Goal: Task Accomplishment & Management: Use online tool/utility

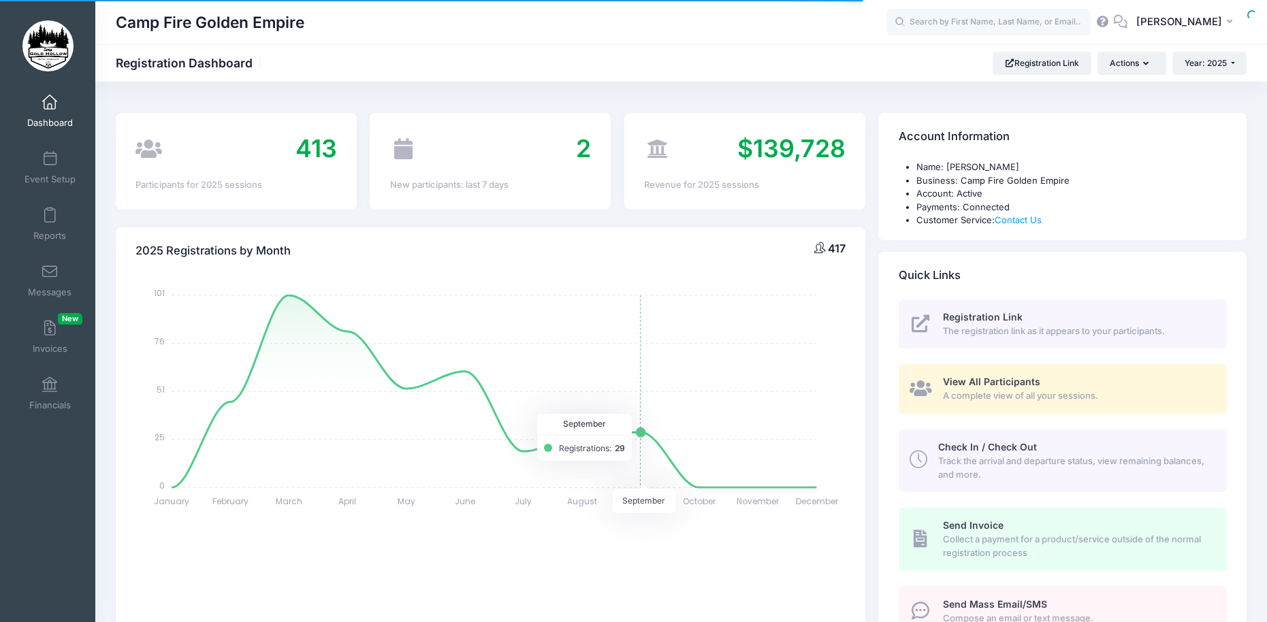
select select
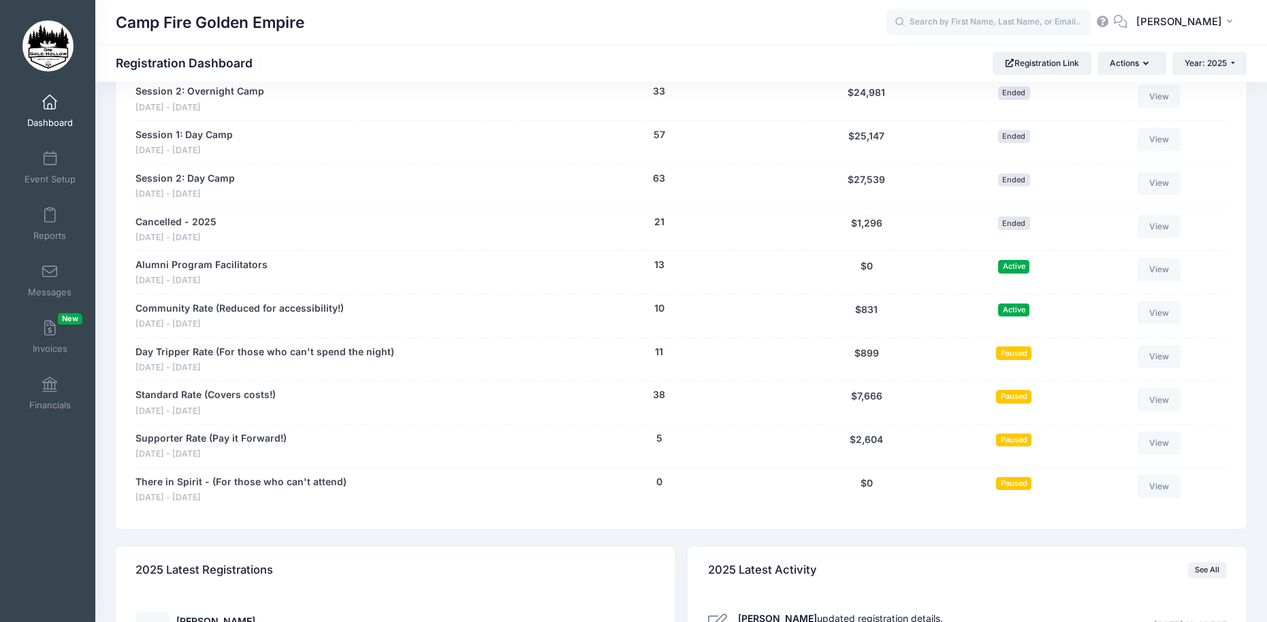
scroll to position [1319, 0]
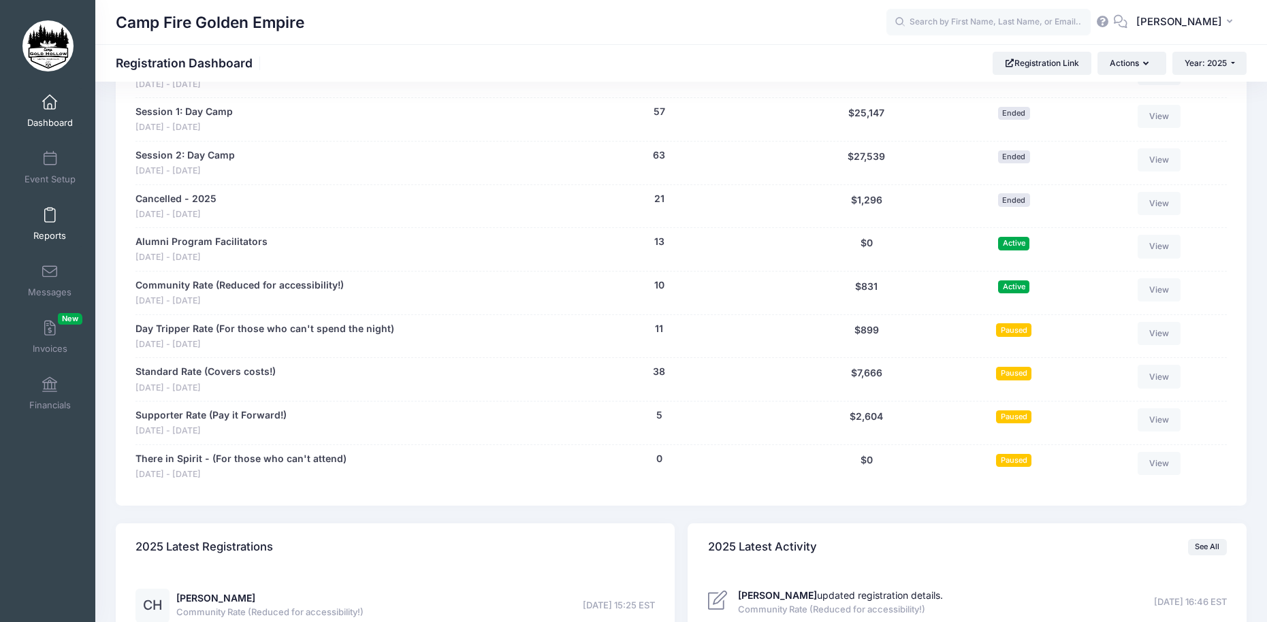
click at [50, 214] on span at bounding box center [50, 215] width 0 height 15
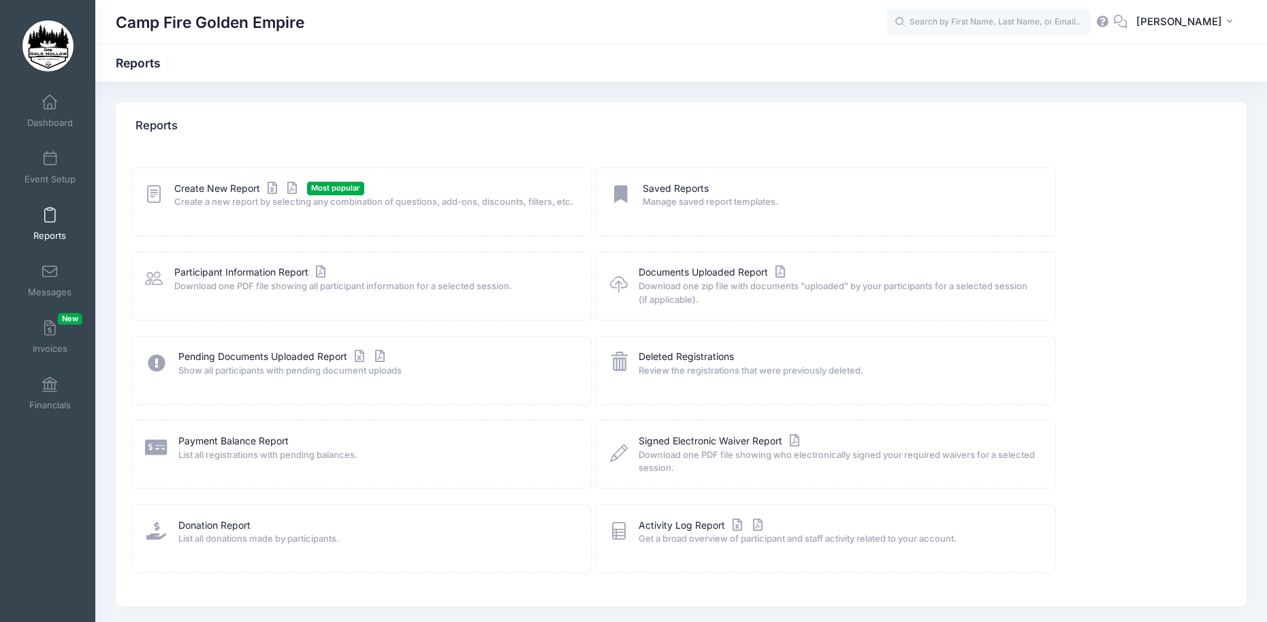
click at [330, 191] on span "Most popular" at bounding box center [335, 188] width 57 height 13
click at [152, 199] on icon at bounding box center [154, 194] width 18 height 21
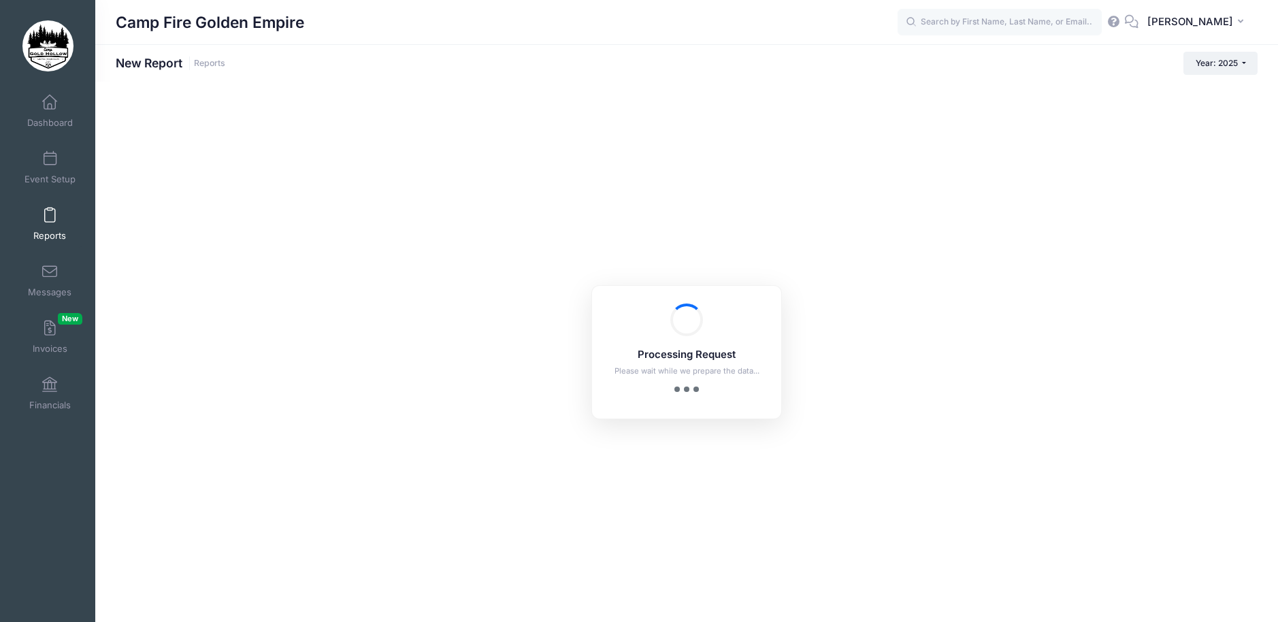
checkbox input "true"
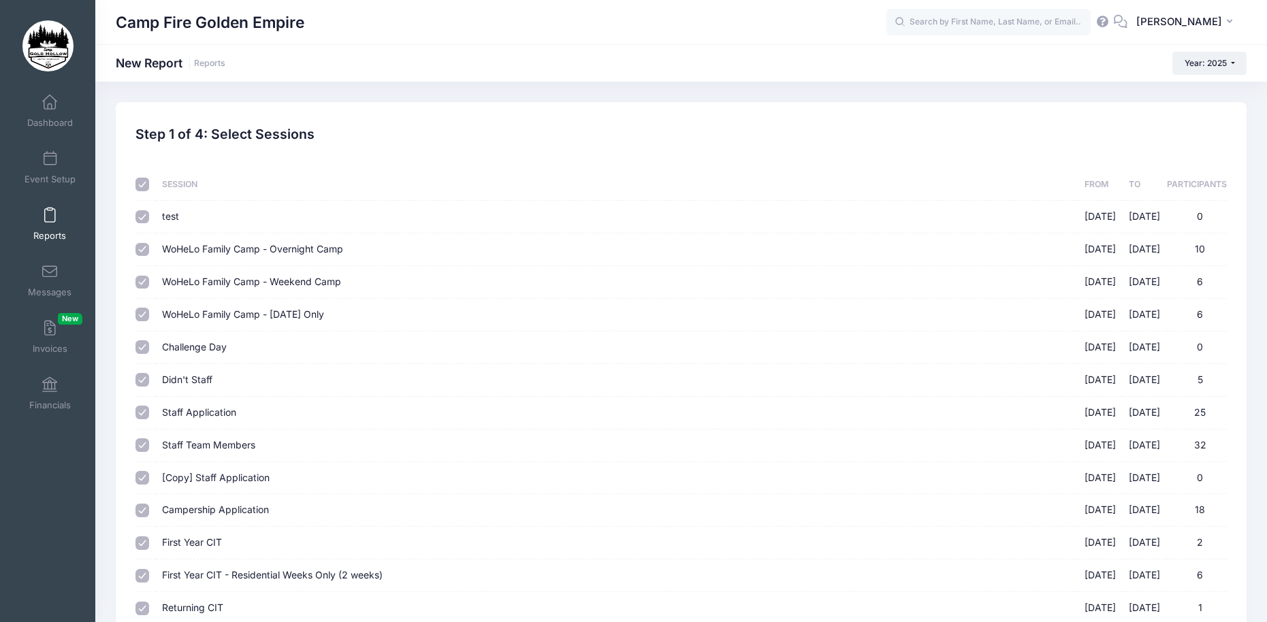
click at [141, 184] on input "checkbox" at bounding box center [142, 185] width 14 height 14
checkbox input "false"
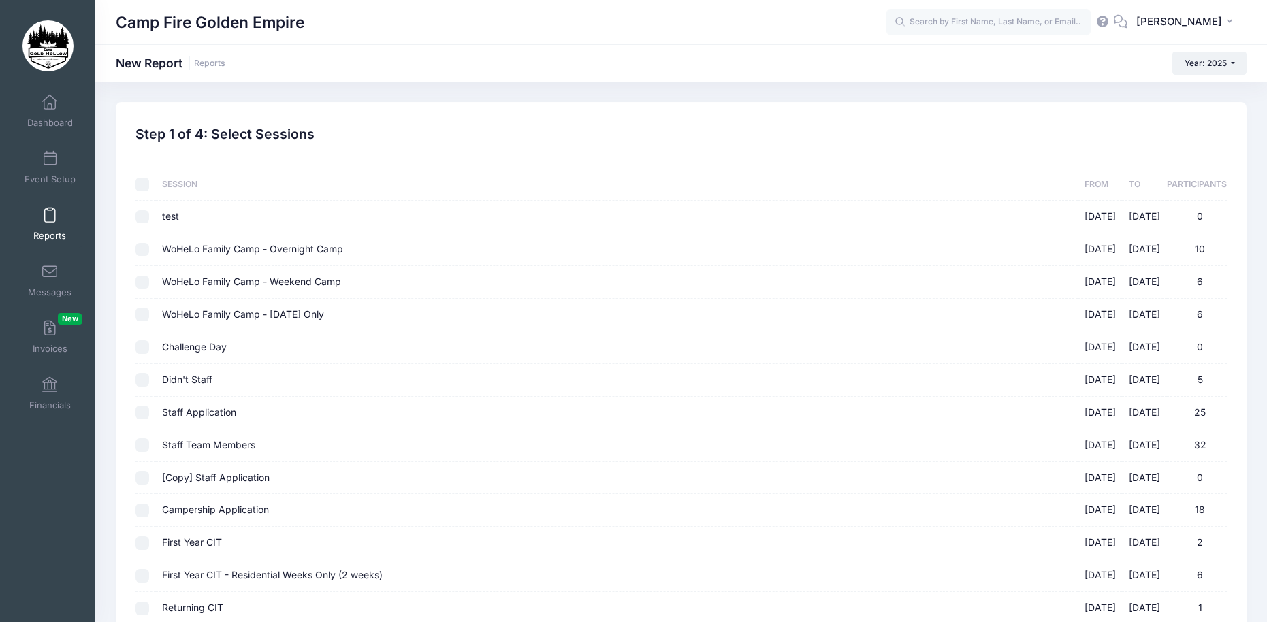
checkbox input "false"
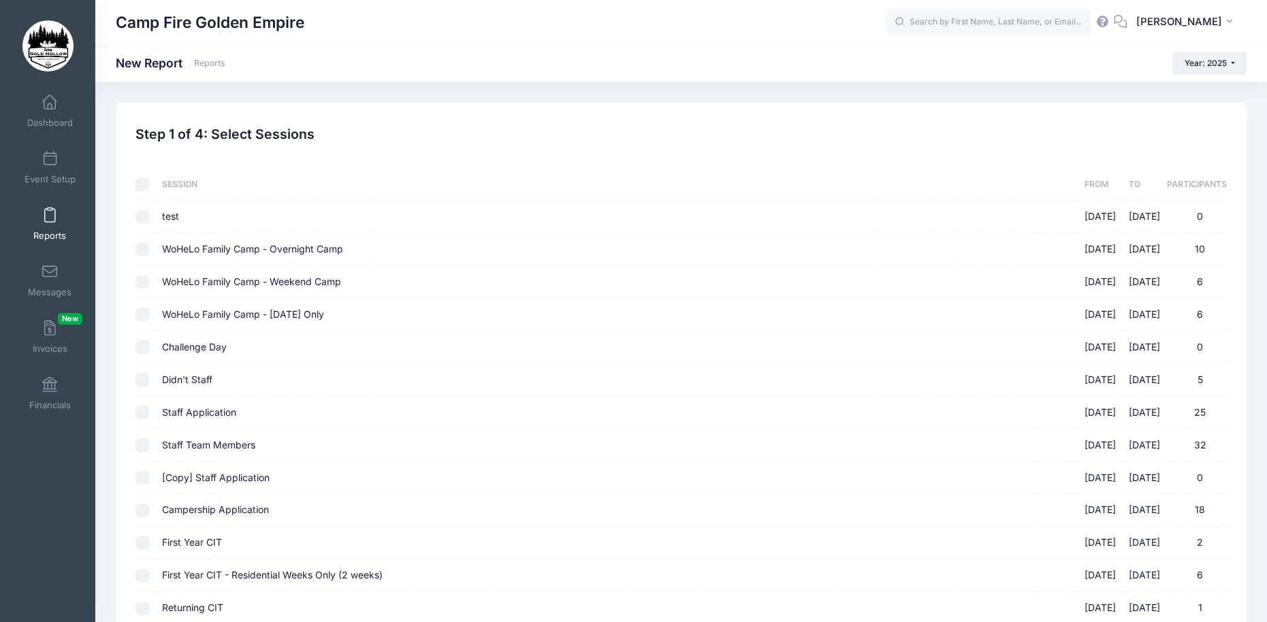
checkbox input "false"
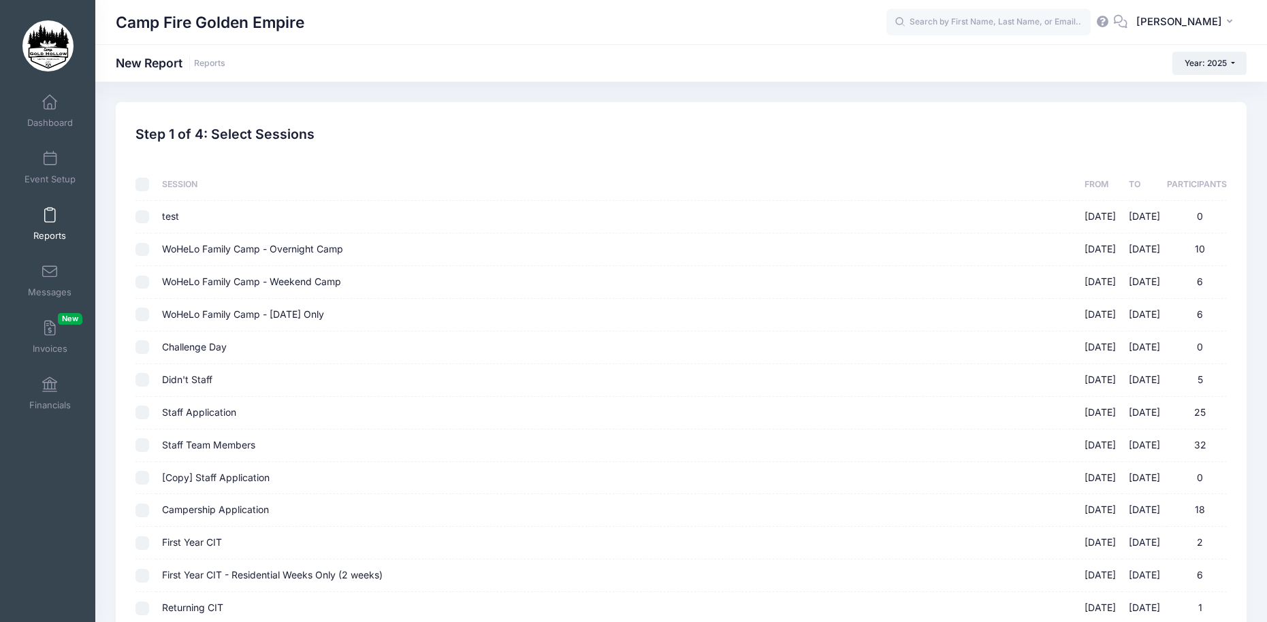
checkbox input "false"
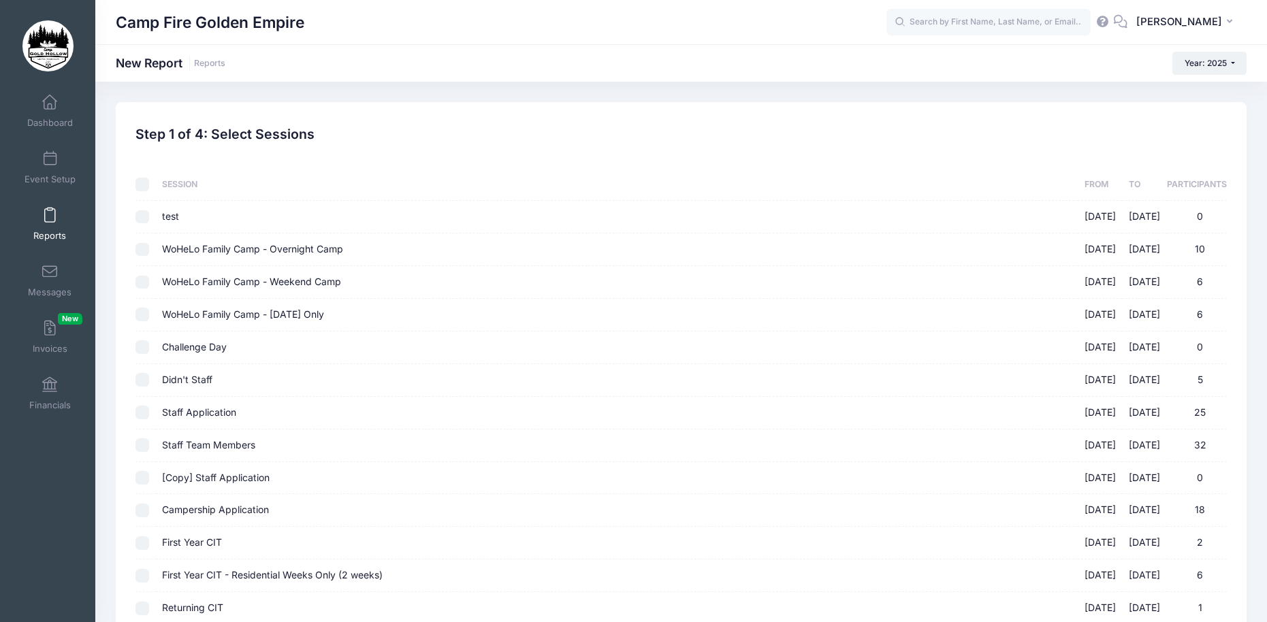
checkbox input "false"
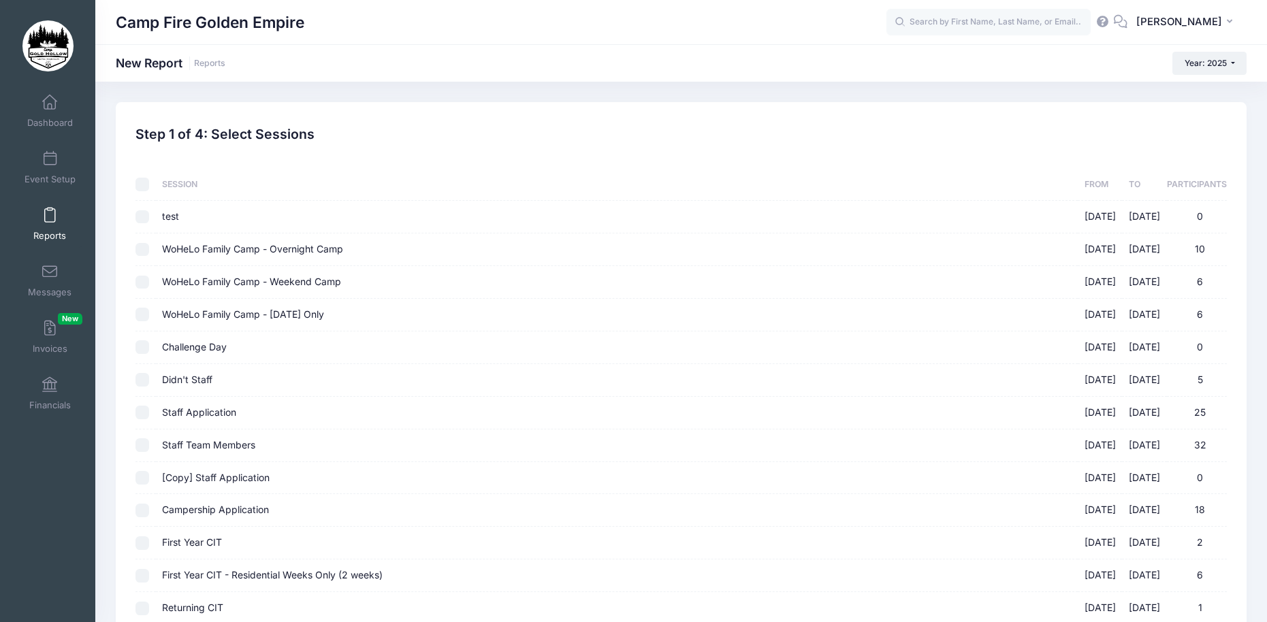
checkbox input "false"
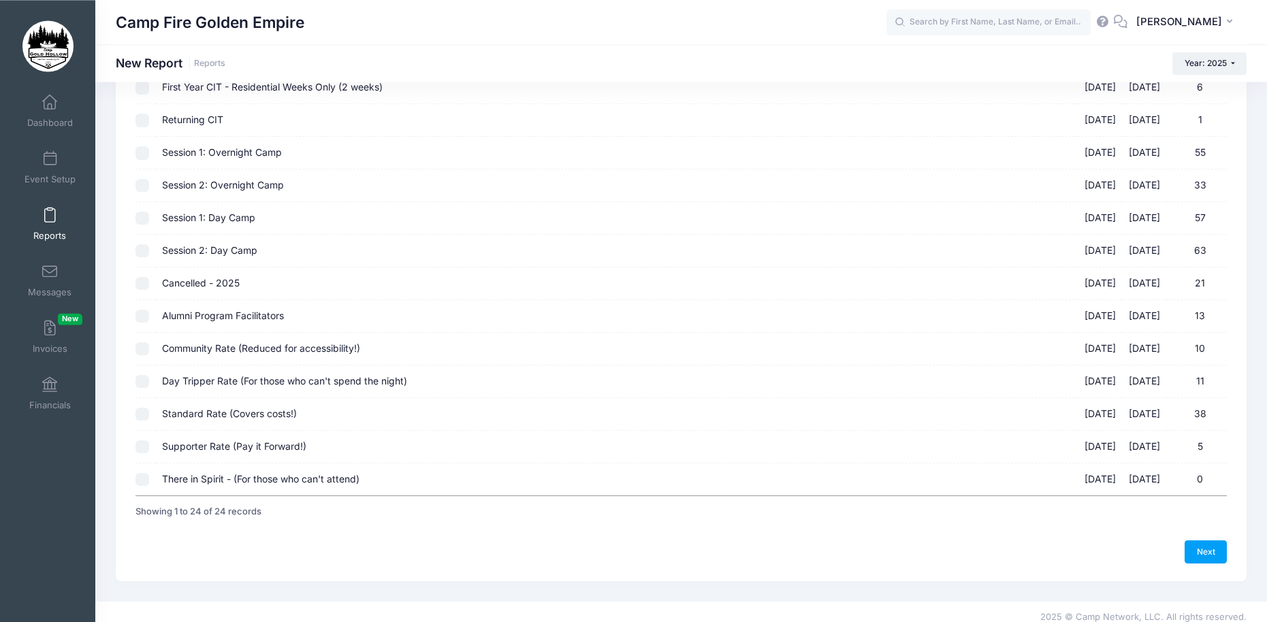
scroll to position [499, 0]
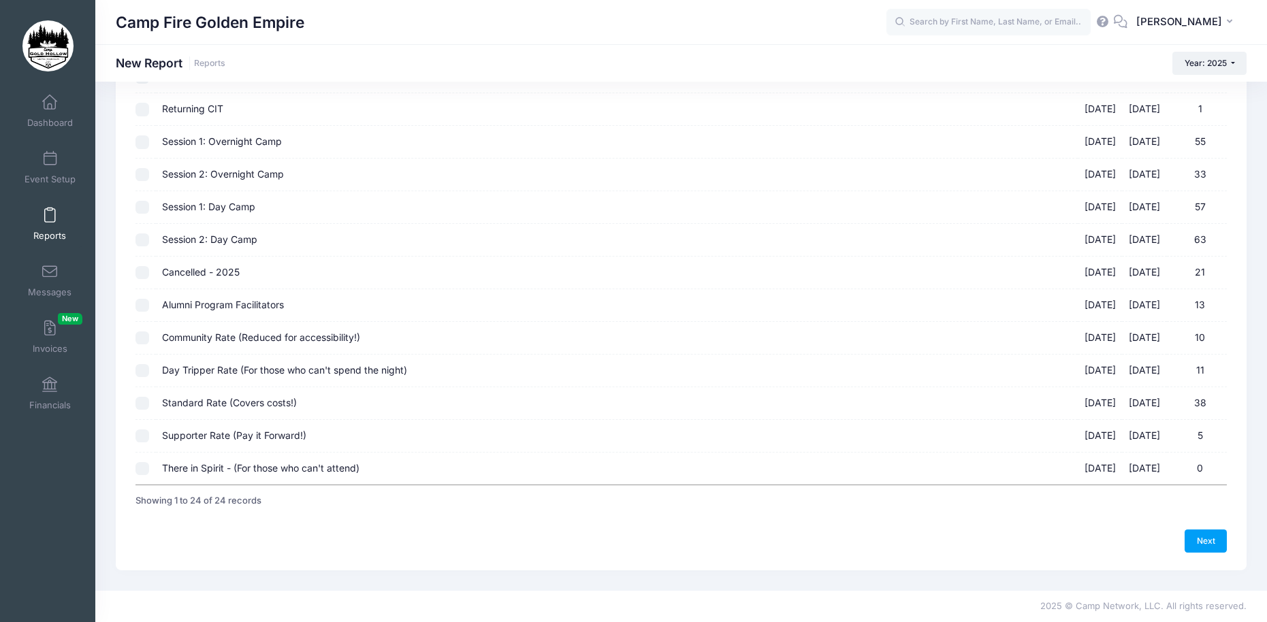
click at [140, 304] on input "Alumni Program Facilitators 09/19/2025 - 09/21/2025 13" at bounding box center [142, 306] width 14 height 14
checkbox input "true"
click at [140, 334] on input "Community Rate (Reduced for accessibility!) 09/19/2025 - 09/21/2025 10" at bounding box center [142, 338] width 14 height 14
checkbox input "true"
click at [141, 368] on input "Day Tripper Rate (For those who can't spend the night) 09/19/2025 - 09/21/2025 …" at bounding box center [142, 371] width 14 height 14
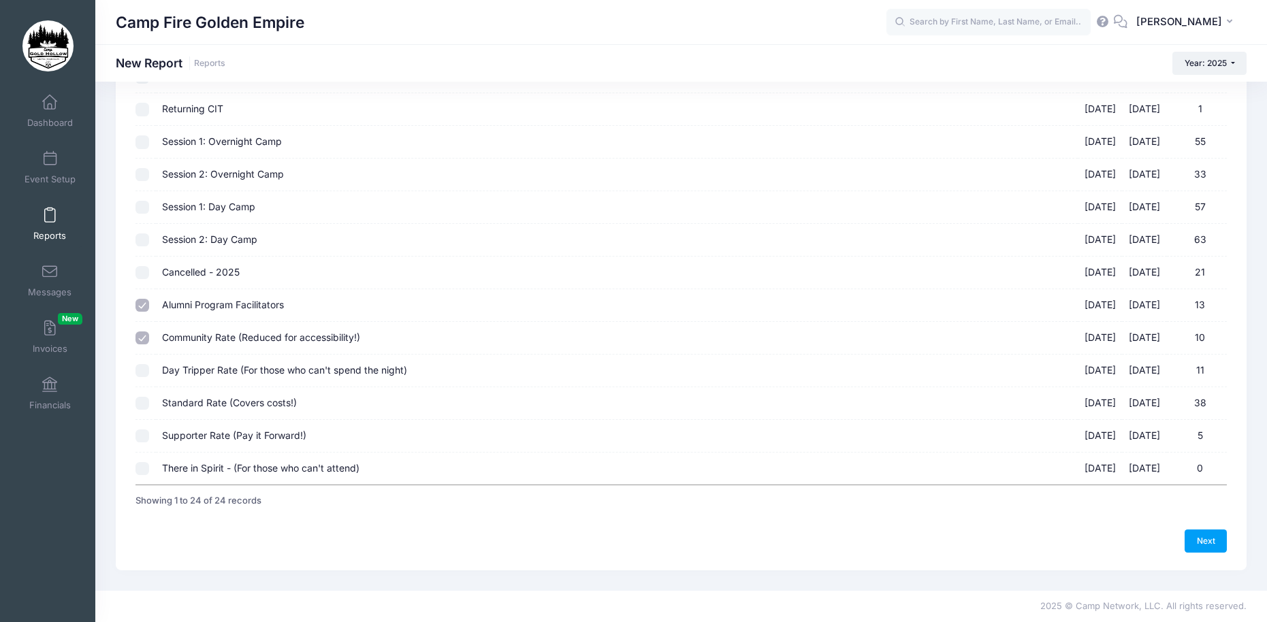
checkbox input "true"
click at [140, 402] on input "Standard Rate (Covers costs!) 09/19/2025 - 09/21/2025 38" at bounding box center [142, 404] width 14 height 14
checkbox input "true"
click at [140, 431] on input "Supporter Rate (Pay it Forward!) 09/19/2025 - 09/21/2025 5" at bounding box center [142, 437] width 14 height 14
checkbox input "true"
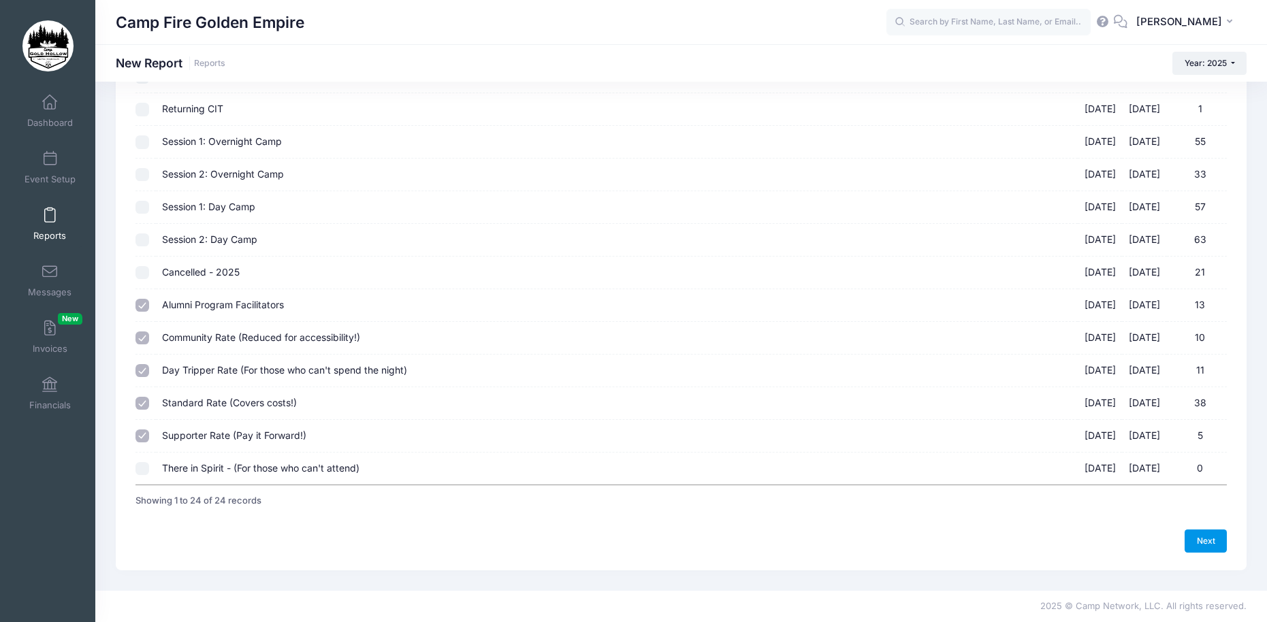
click at [1205, 538] on link "Next" at bounding box center [1205, 541] width 42 height 23
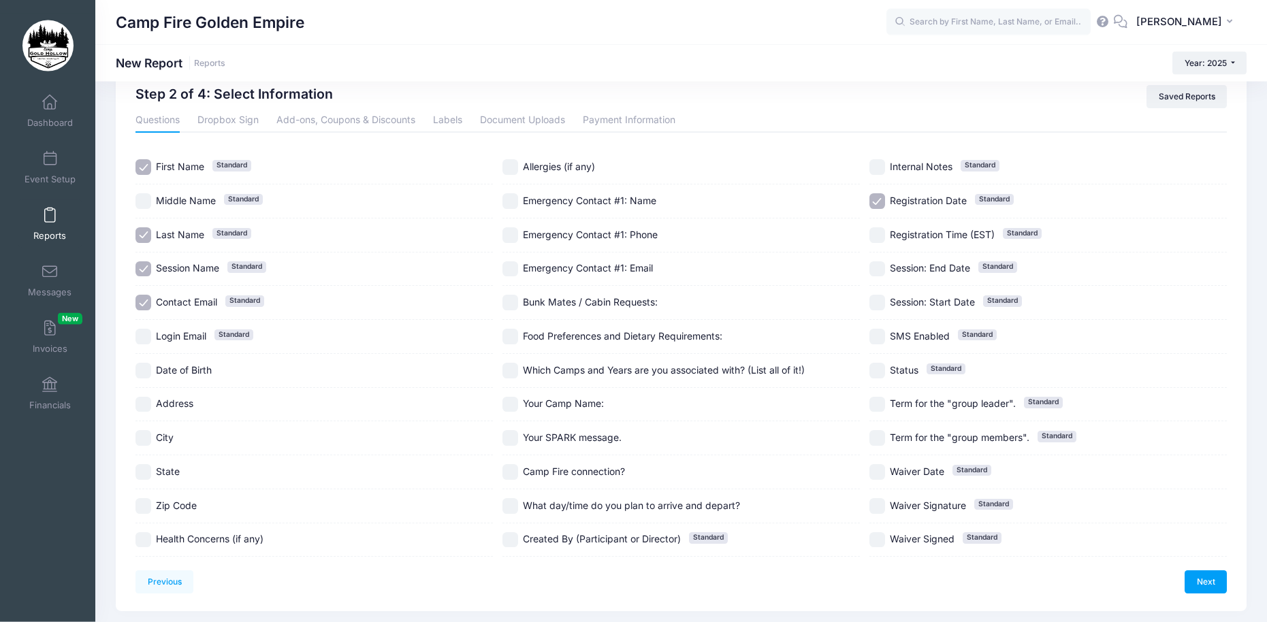
scroll to position [69, 0]
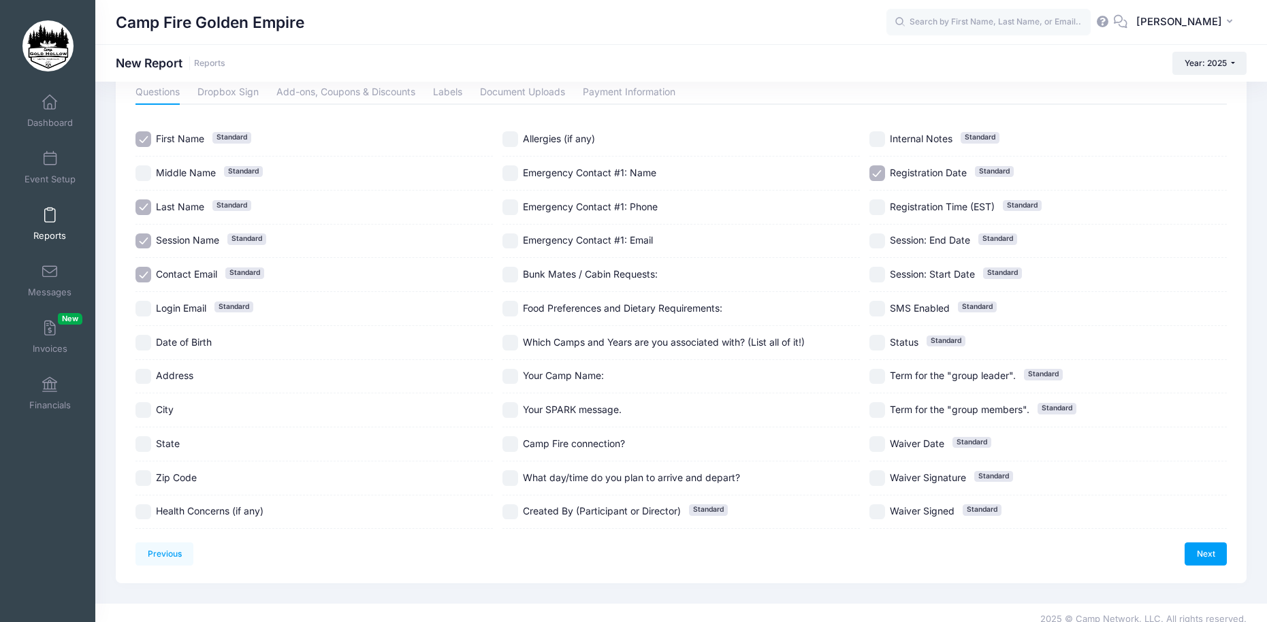
click at [876, 305] on input "SMS Enabled Standard" at bounding box center [877, 309] width 16 height 16
checkbox input "true"
click at [876, 167] on input "Registration Date Standard" at bounding box center [877, 173] width 16 height 16
checkbox input "false"
click at [511, 170] on input "Emergency Contact #1: Name" at bounding box center [510, 173] width 16 height 16
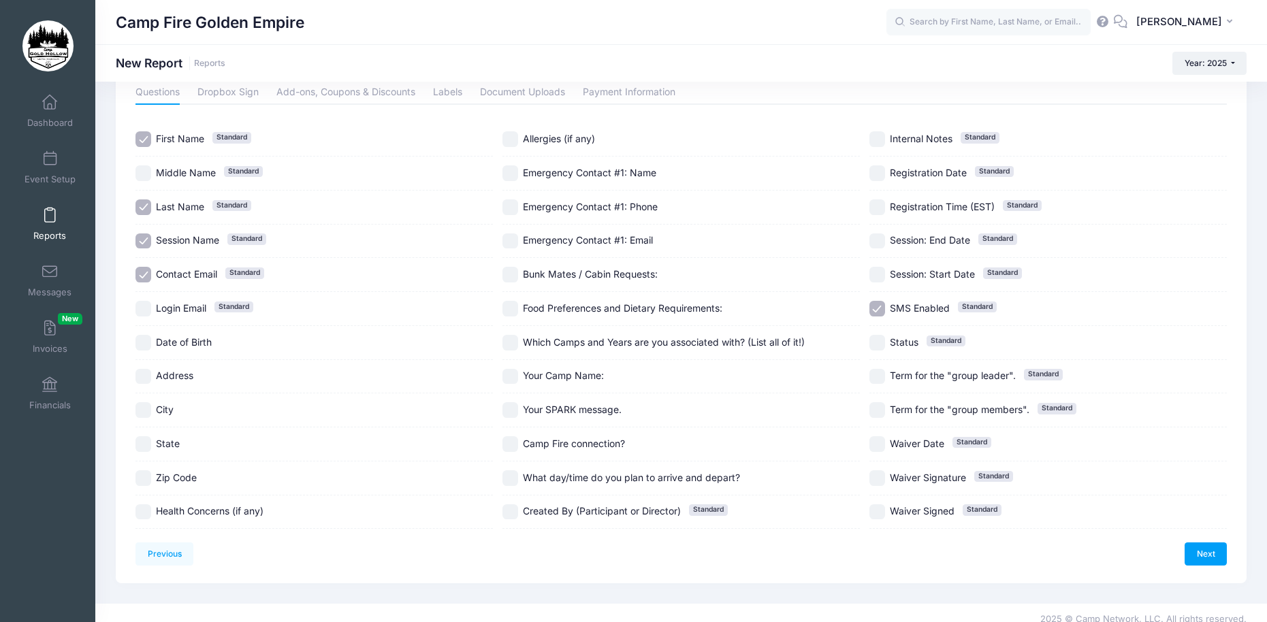
checkbox input "true"
click at [511, 236] on input "Emergency Contact #1: Email" at bounding box center [510, 241] width 16 height 16
checkbox input "true"
click at [508, 205] on input "Emergency Contact #1: Phone" at bounding box center [510, 207] width 16 height 16
checkbox input "true"
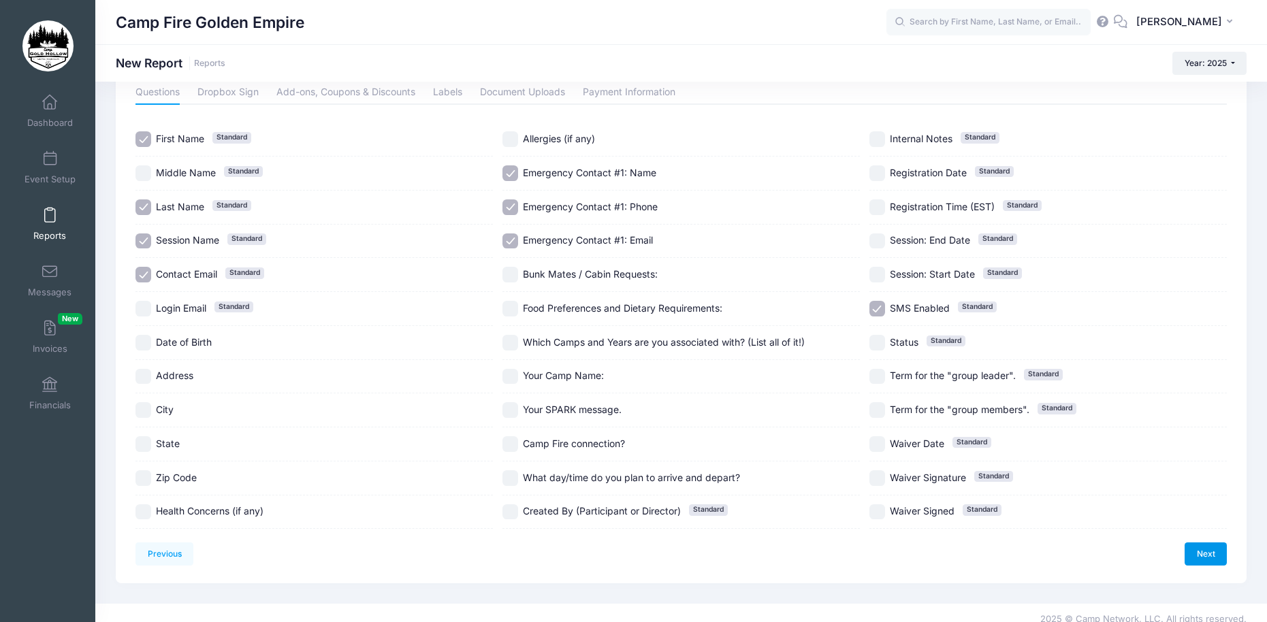
click at [1203, 551] on link "Next" at bounding box center [1205, 554] width 42 height 23
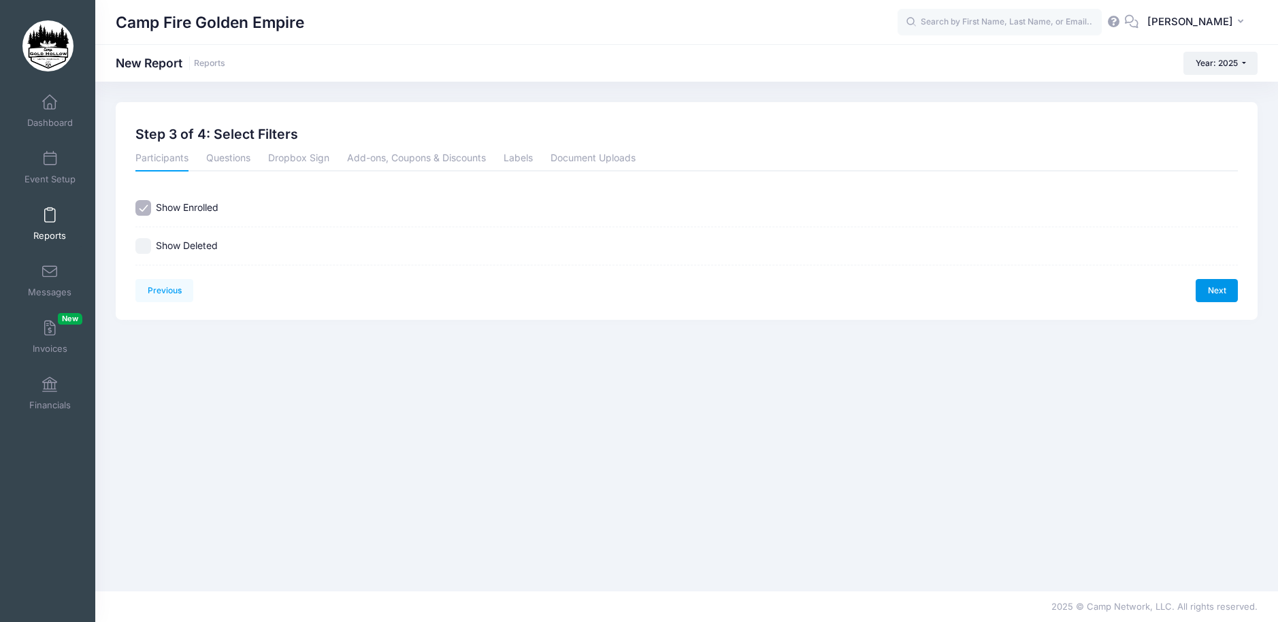
click at [1221, 288] on link "Next" at bounding box center [1217, 290] width 42 height 23
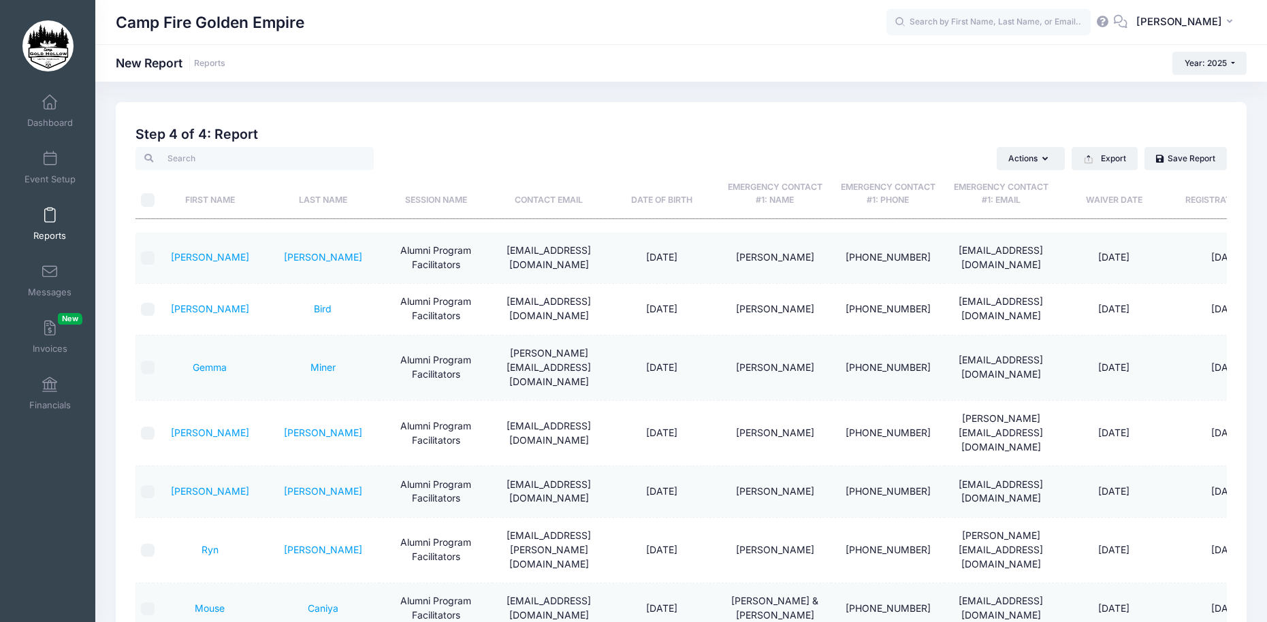
drag, startPoint x: 684, startPoint y: 31, endPoint x: 701, endPoint y: 0, distance: 35.0
click at [685, 11] on div "Camp Fire Golden Empire" at bounding box center [501, 22] width 771 height 31
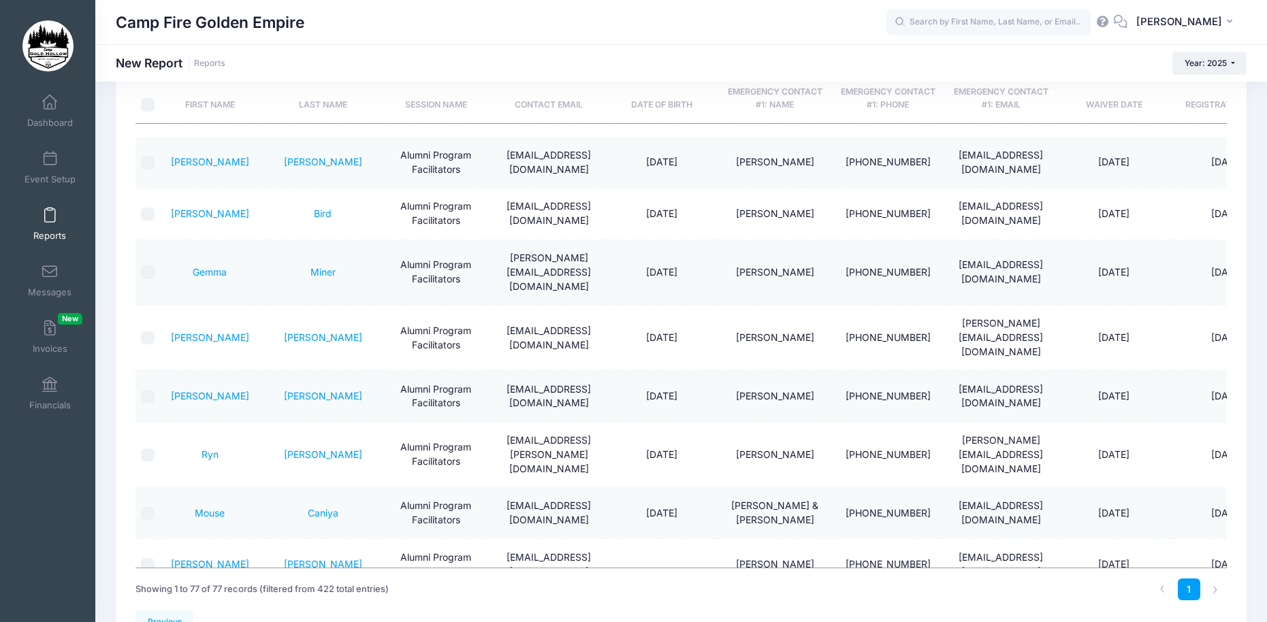
scroll to position [104, 0]
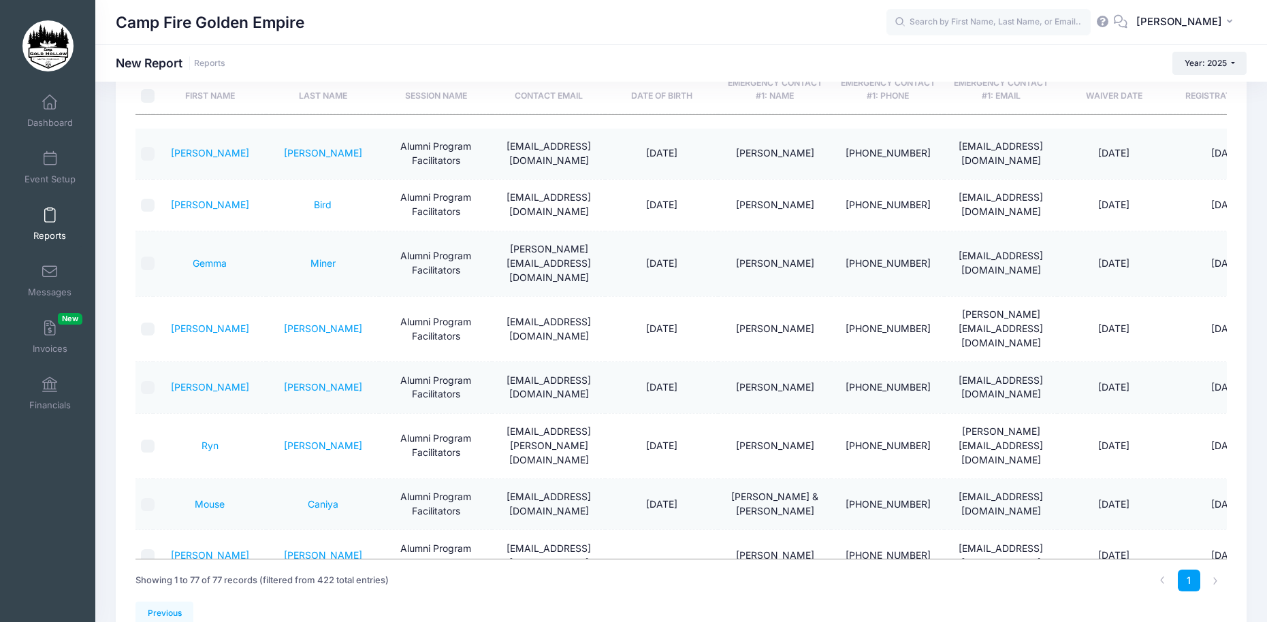
click at [702, 582] on td at bounding box center [661, 607] width 113 height 51
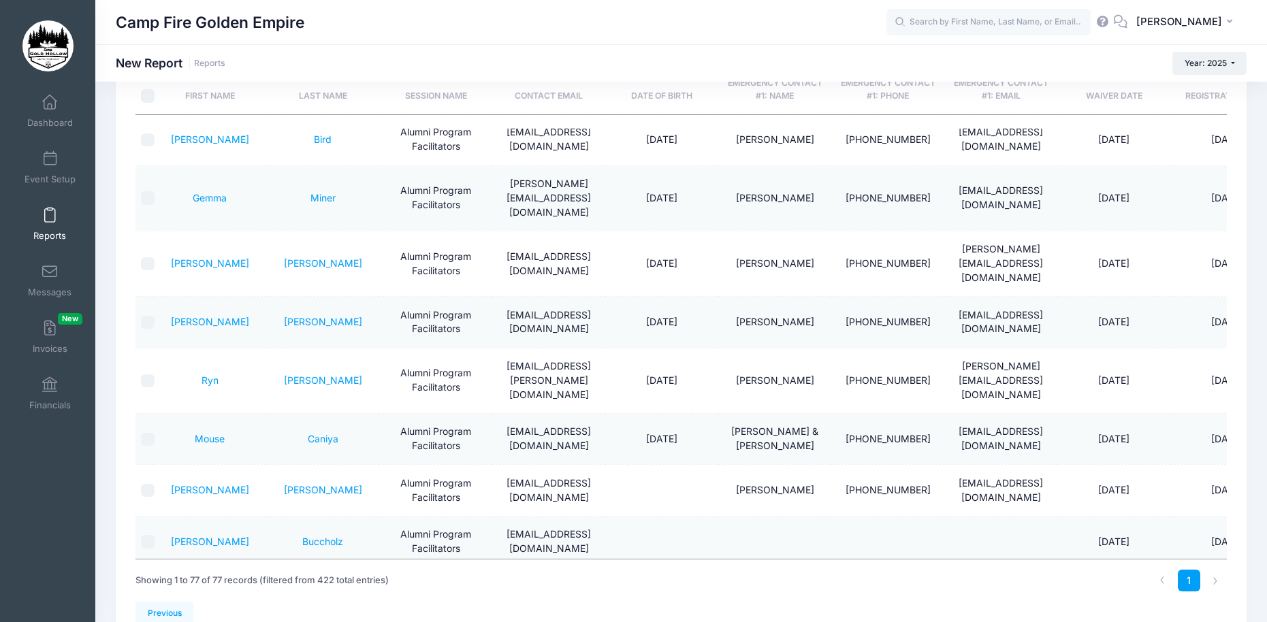
scroll to position [0, 0]
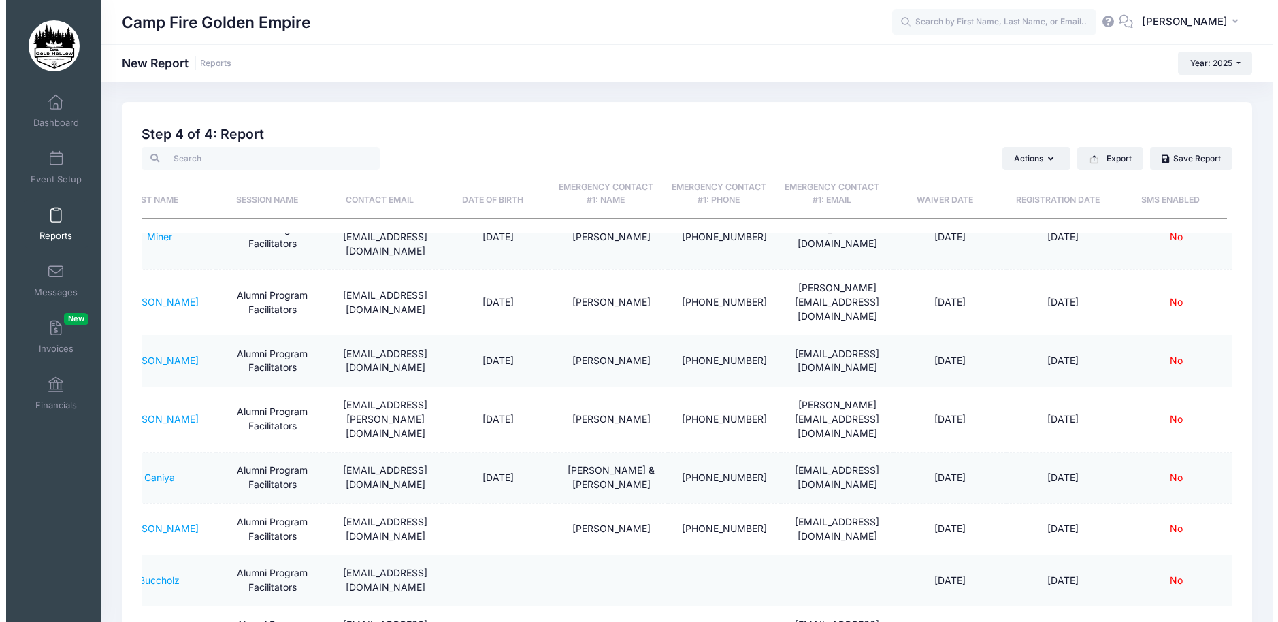
scroll to position [0, 175]
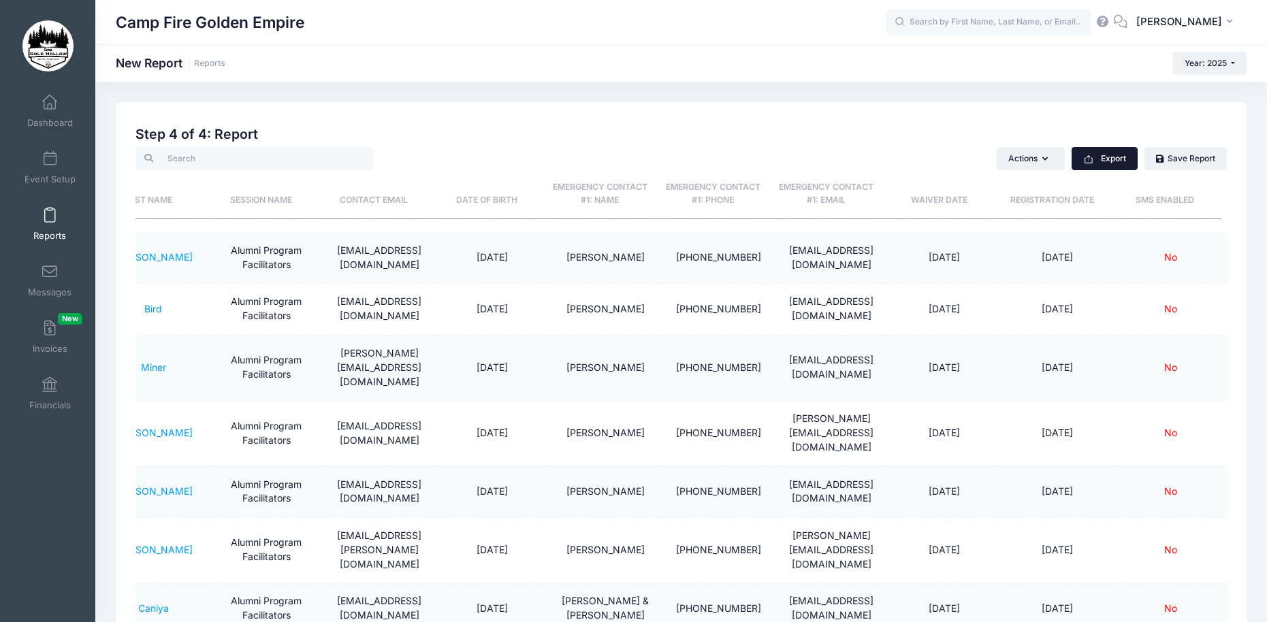
click at [1105, 156] on button "Export" at bounding box center [1104, 158] width 66 height 23
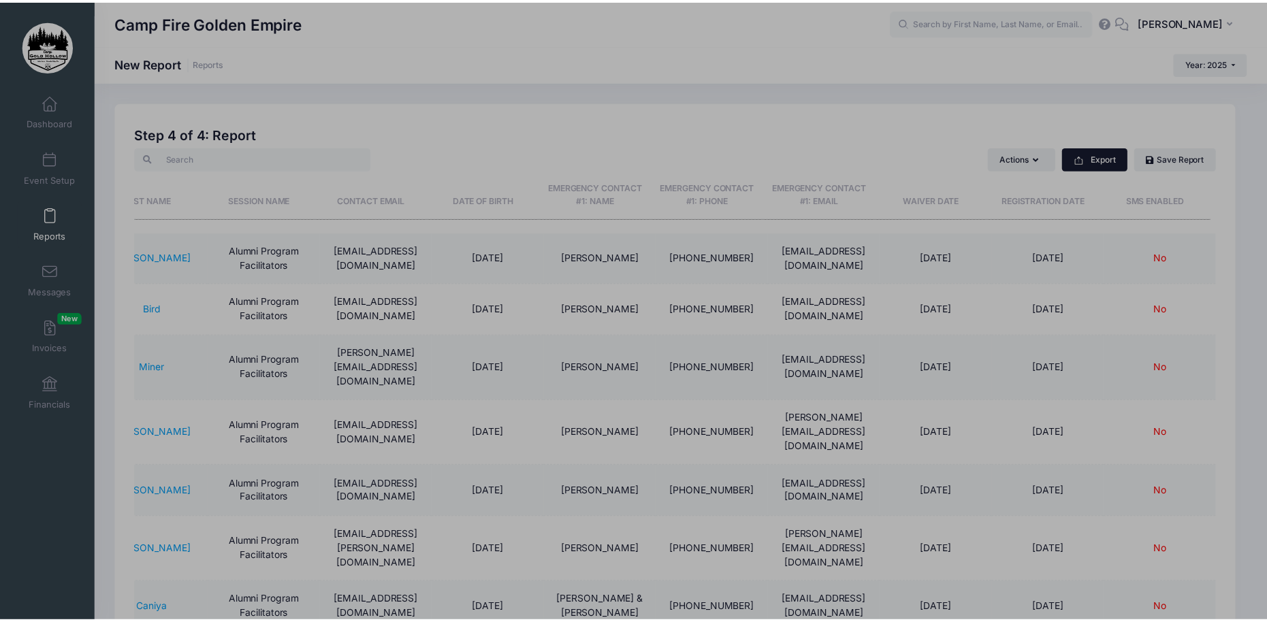
scroll to position [0, 163]
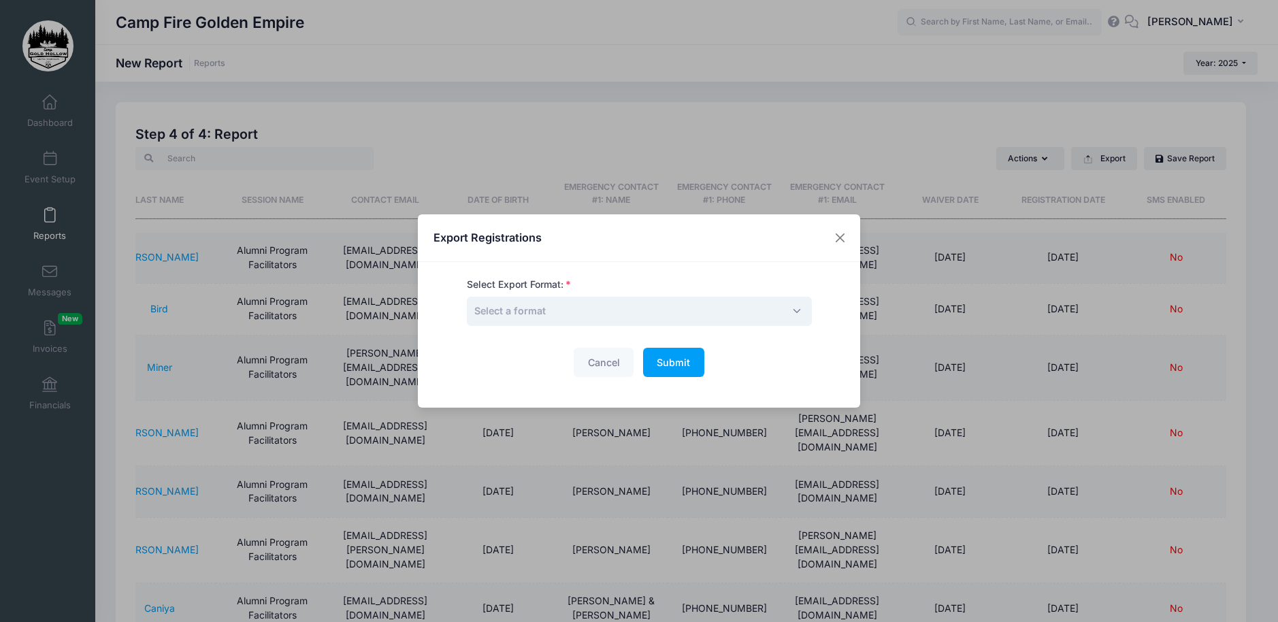
click at [791, 308] on span "Select a format" at bounding box center [639, 311] width 345 height 29
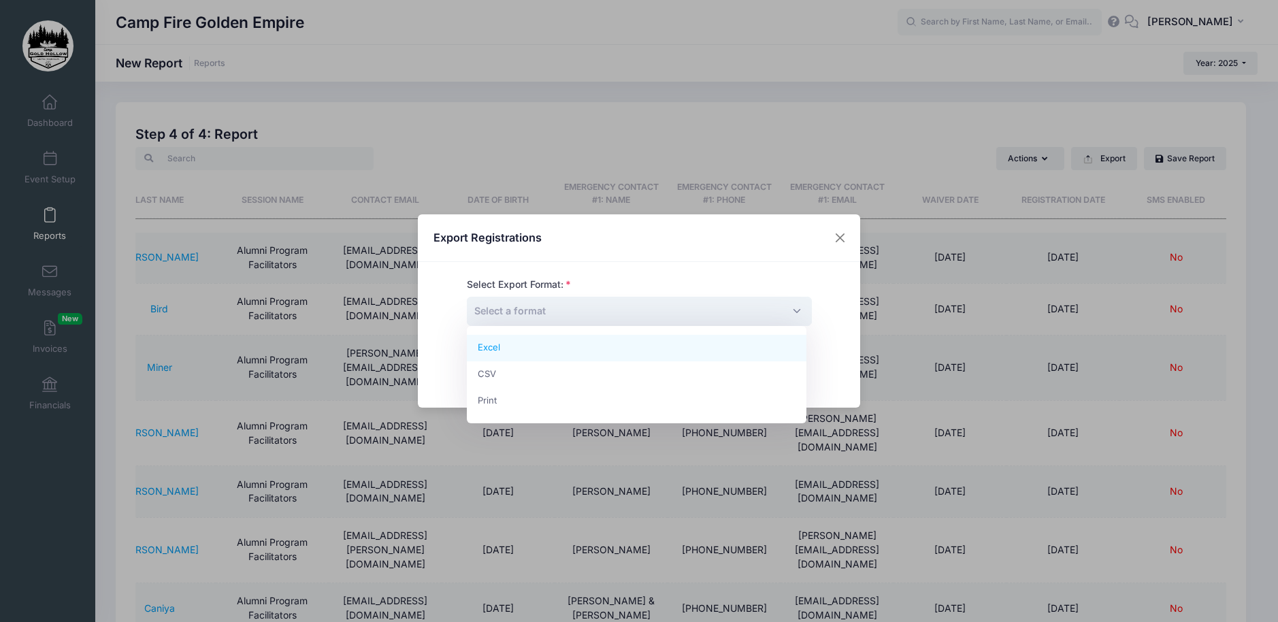
select select "excel"
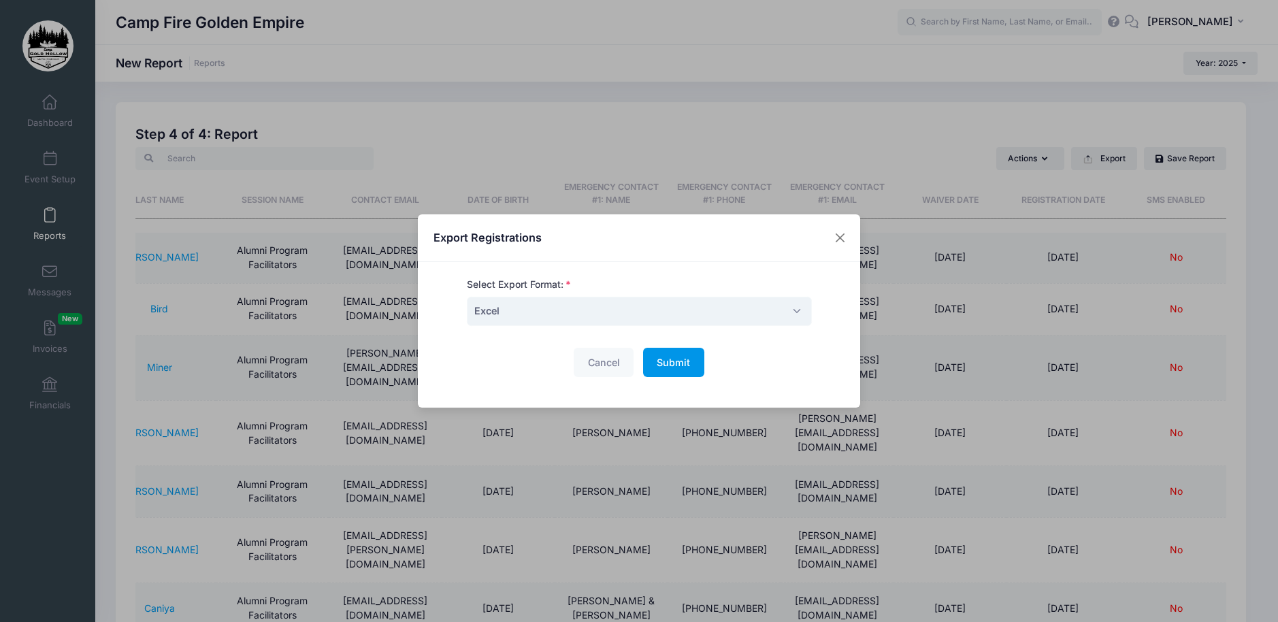
click at [669, 357] on button "Submit Please wait..." at bounding box center [673, 362] width 61 height 29
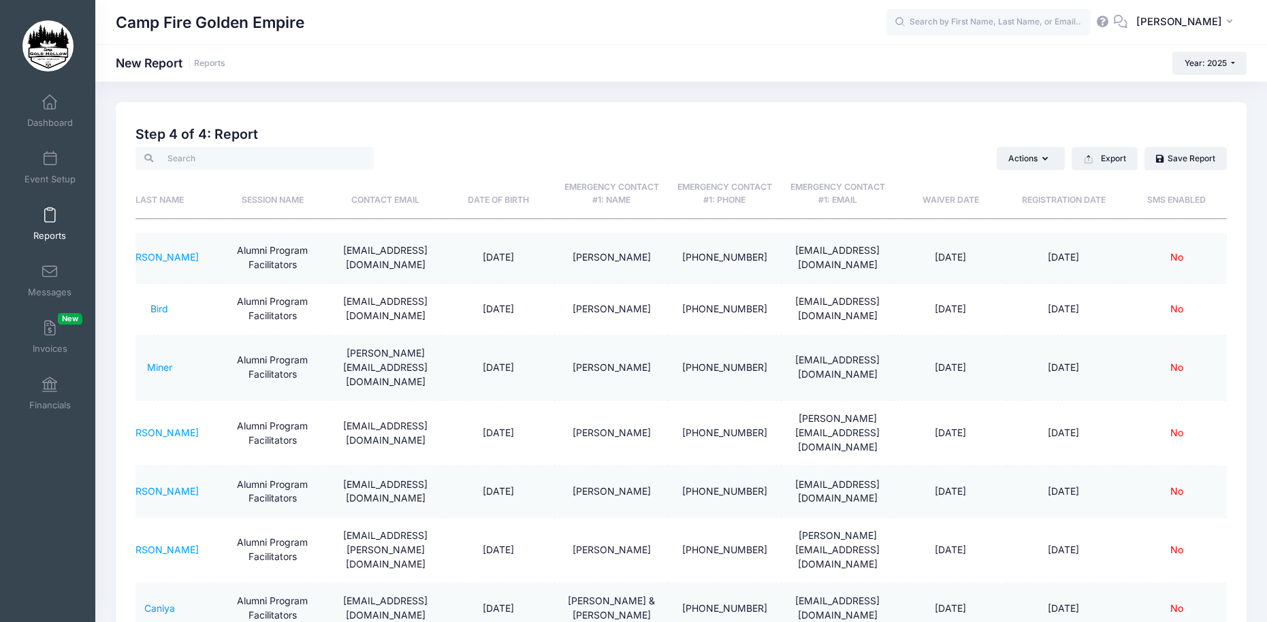
click at [50, 218] on span at bounding box center [50, 215] width 0 height 15
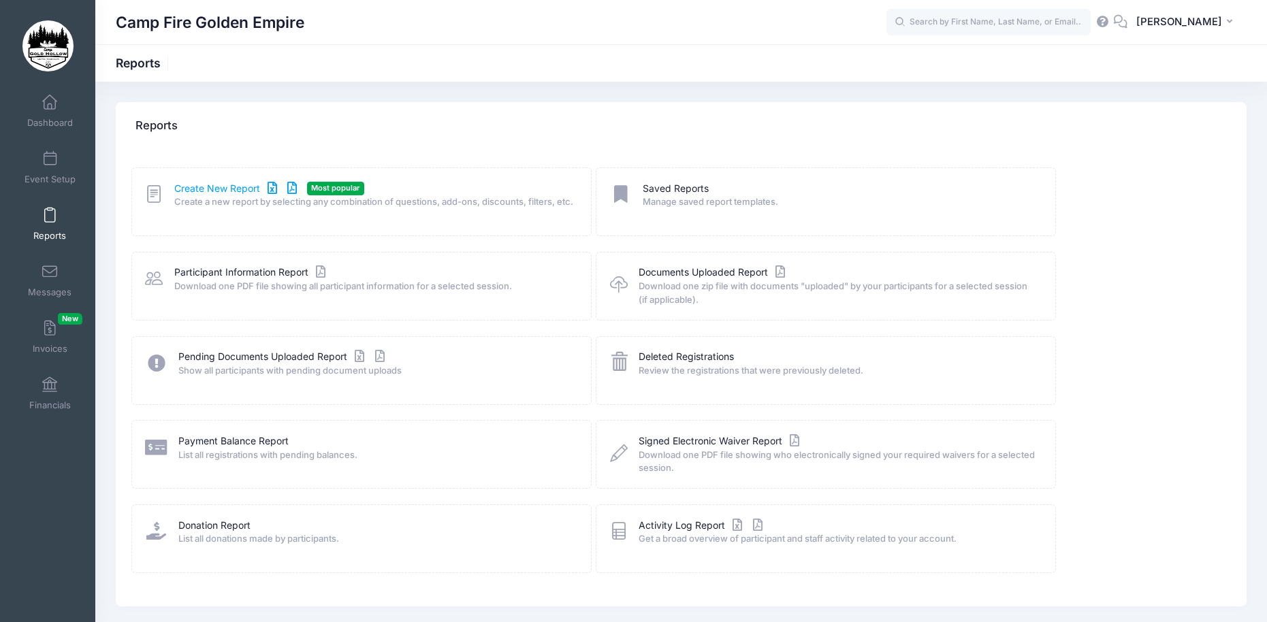
click at [198, 187] on link "Create New Report" at bounding box center [237, 189] width 127 height 14
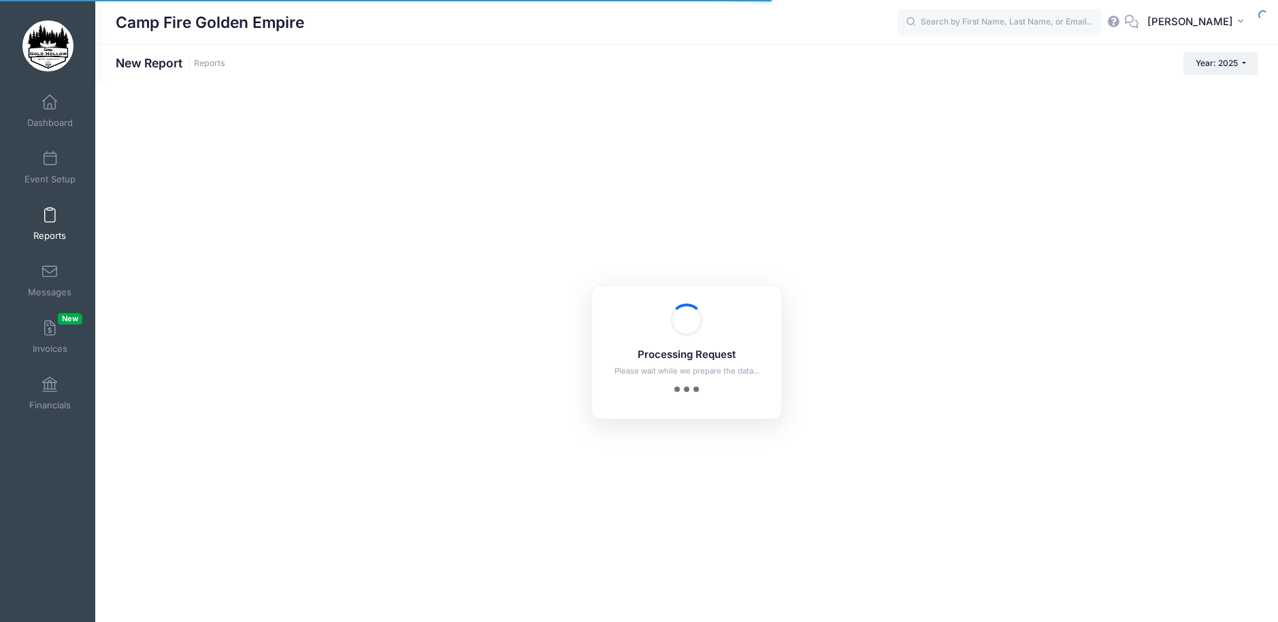
checkbox input "true"
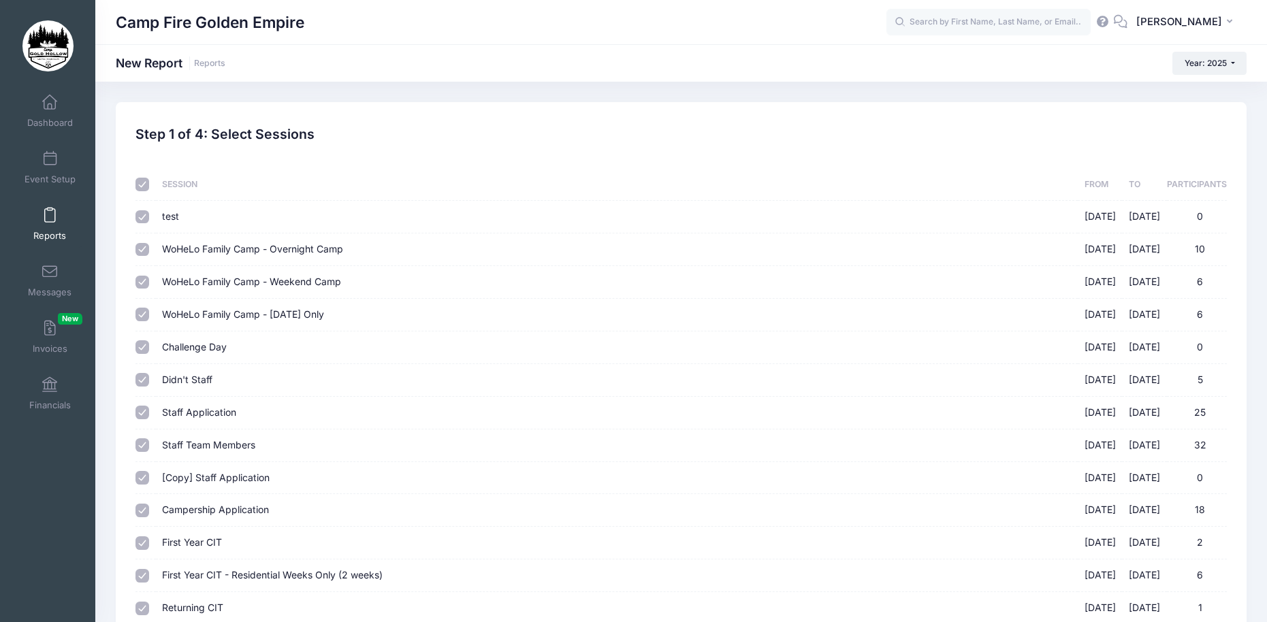
click at [142, 182] on input "checkbox" at bounding box center [142, 185] width 14 height 14
checkbox input "false"
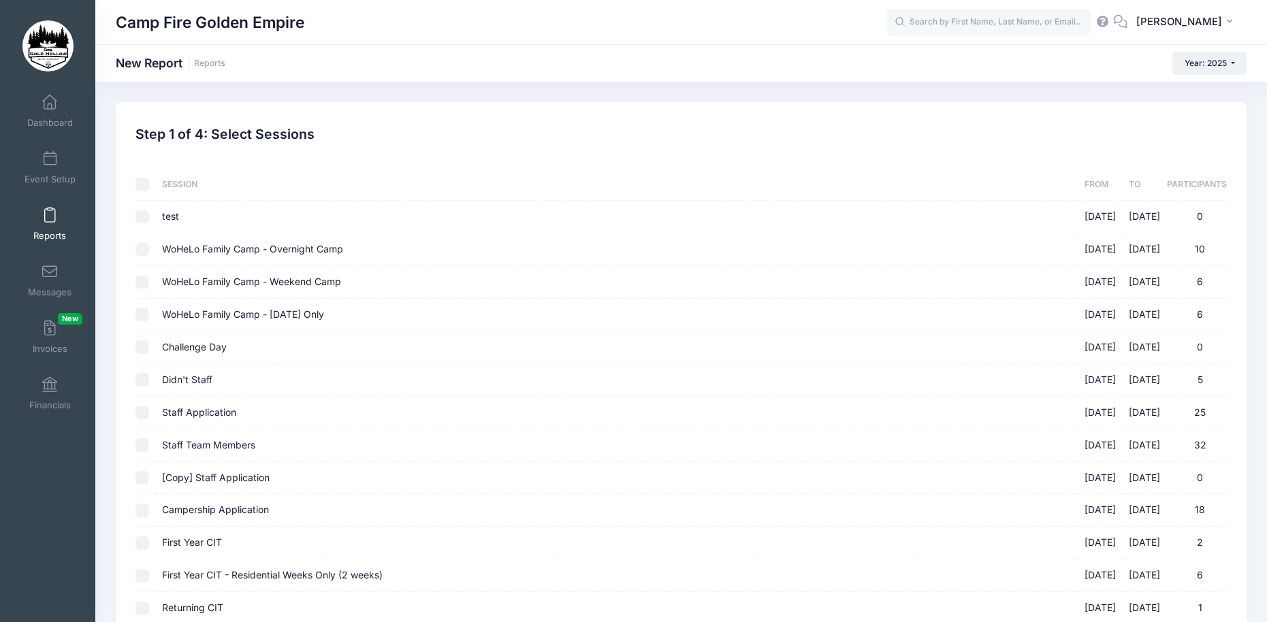
checkbox input "false"
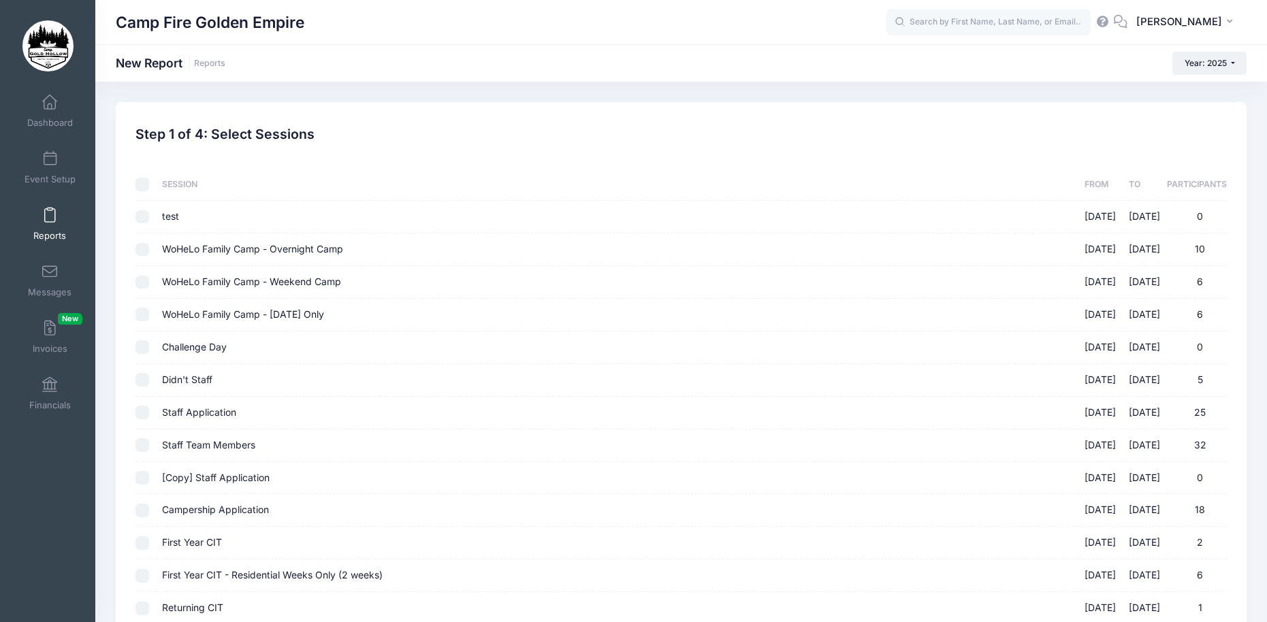
checkbox input "false"
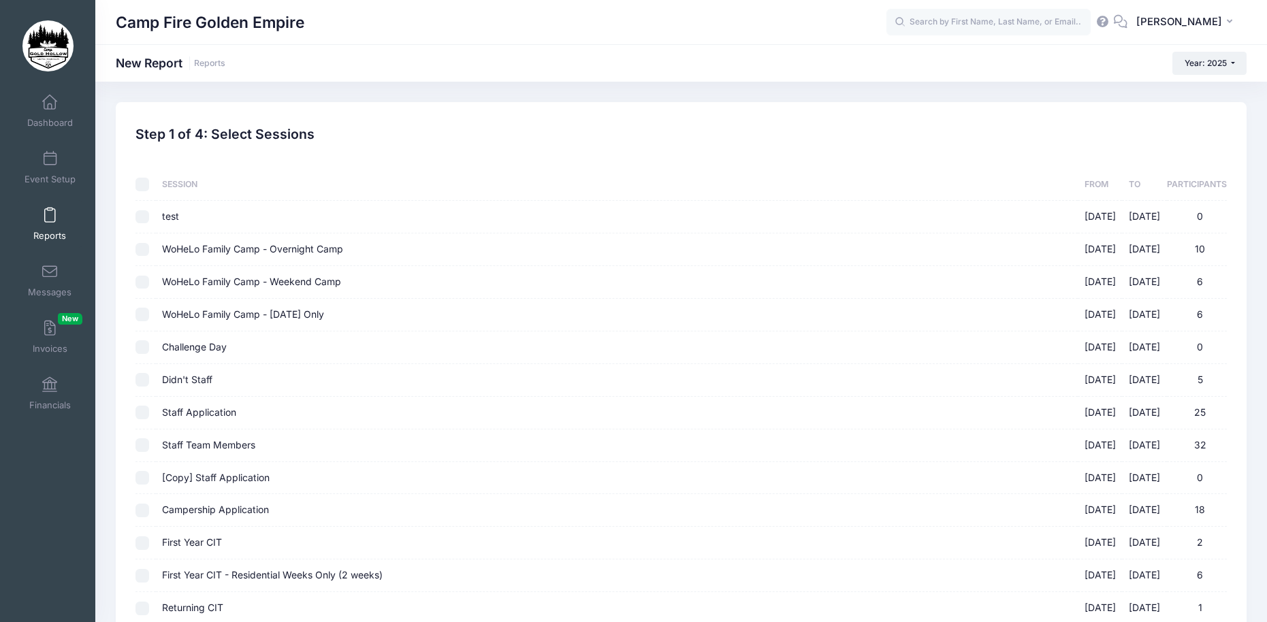
checkbox input "false"
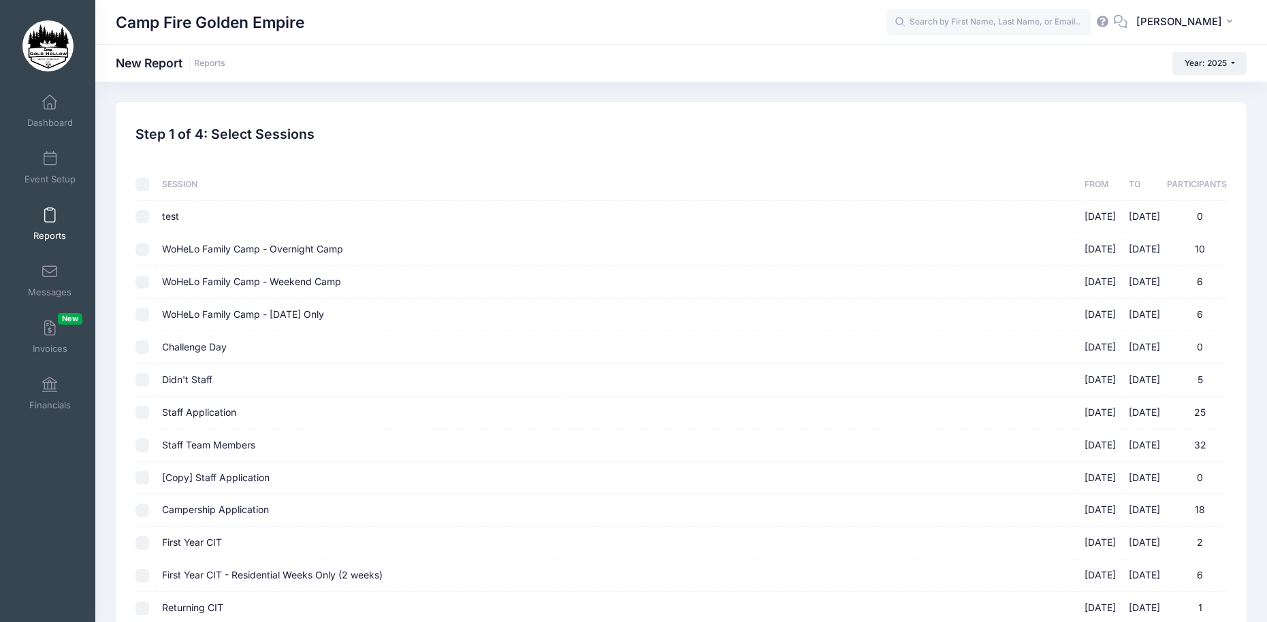
checkbox input "false"
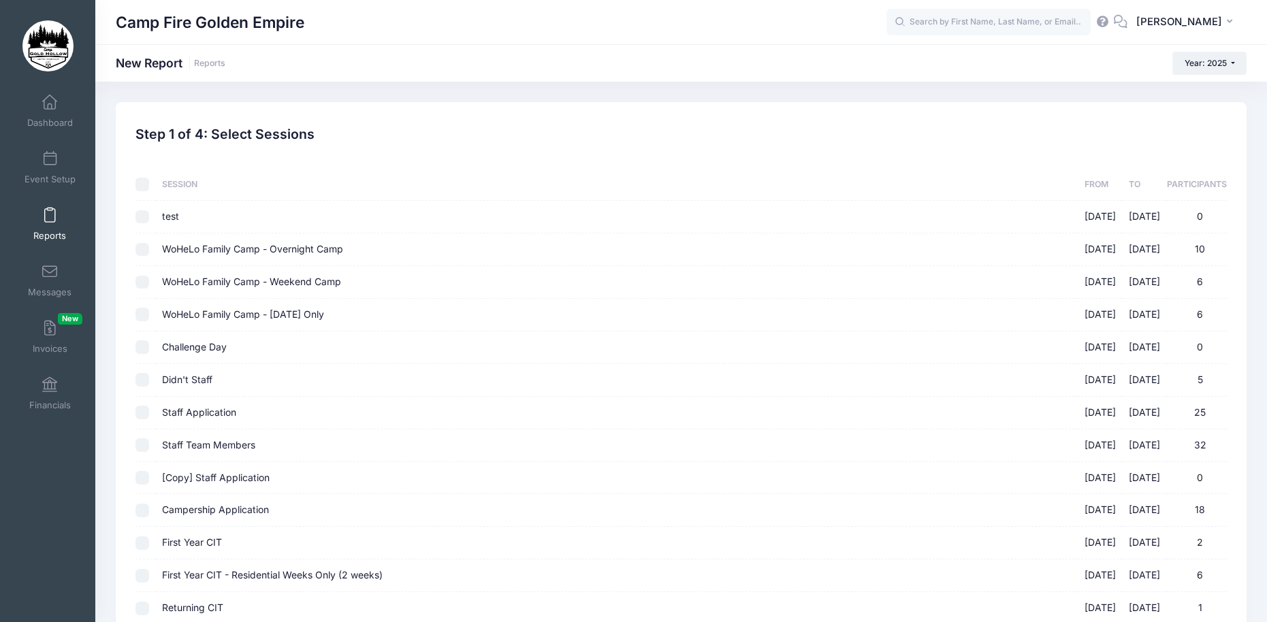
checkbox input "false"
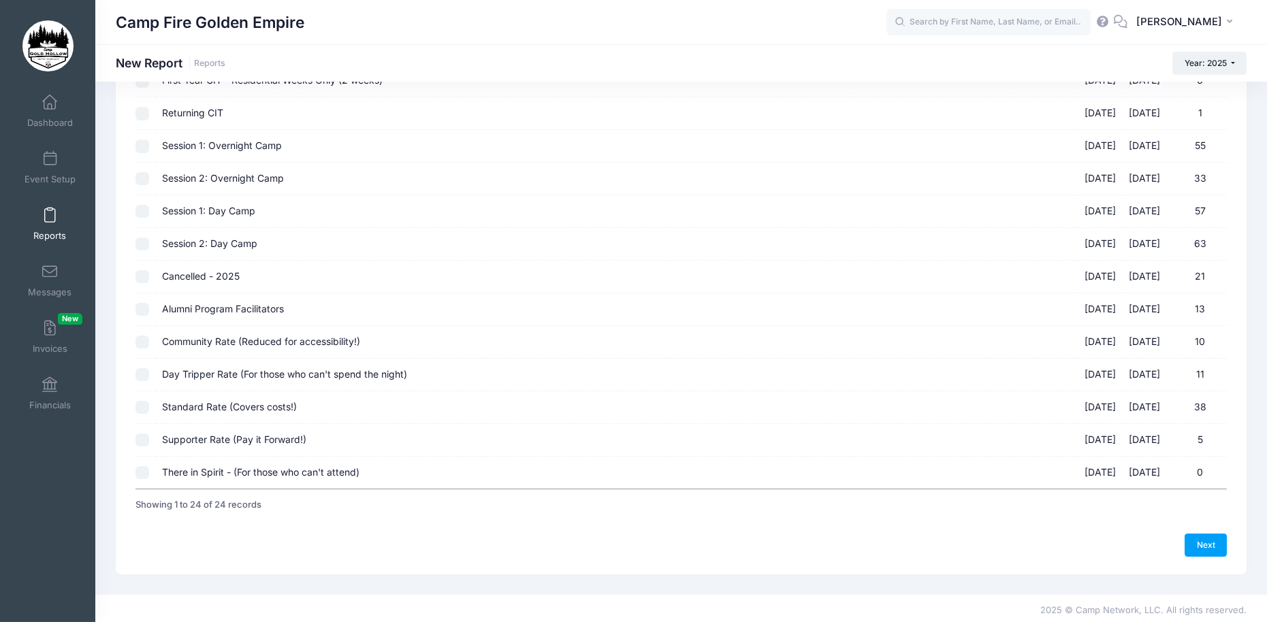
scroll to position [499, 0]
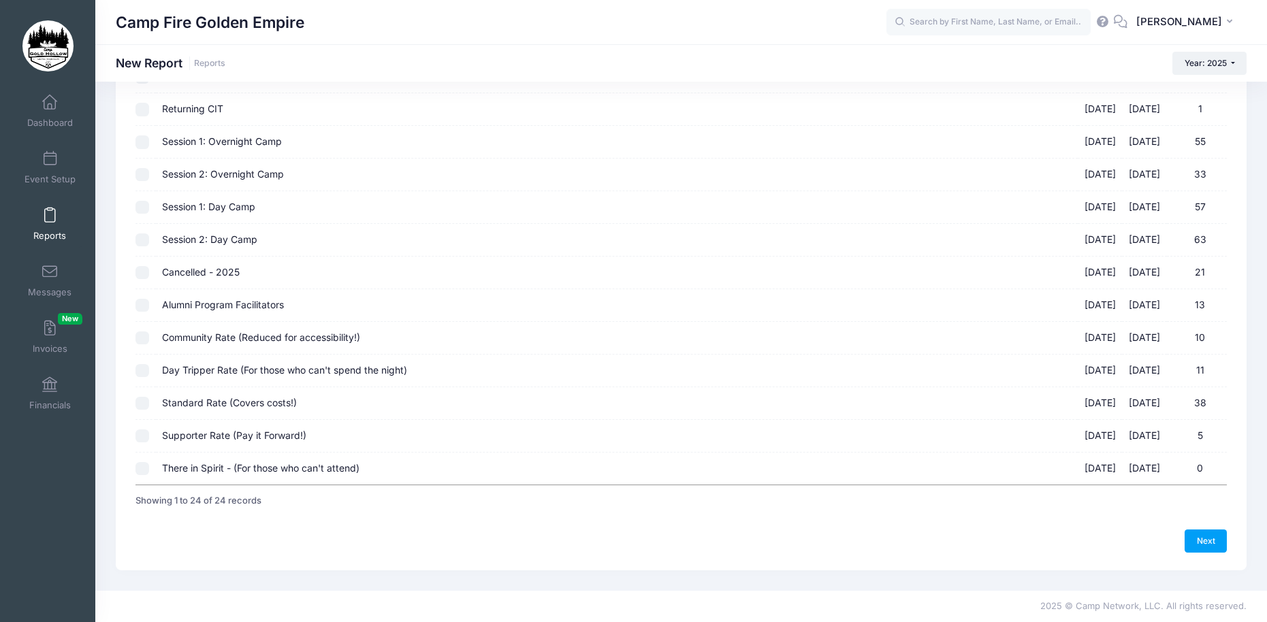
click at [138, 432] on input "Supporter Rate (Pay it Forward!) 09/19/2025 - 09/21/2025 5" at bounding box center [142, 437] width 14 height 14
checkbox input "true"
click at [141, 400] on input "Standard Rate (Covers costs!) 09/19/2025 - 09/21/2025 38" at bounding box center [142, 404] width 14 height 14
checkbox input "true"
click at [142, 369] on input "Day Tripper Rate (For those who can't spend the night) 09/19/2025 - 09/21/2025 …" at bounding box center [142, 371] width 14 height 14
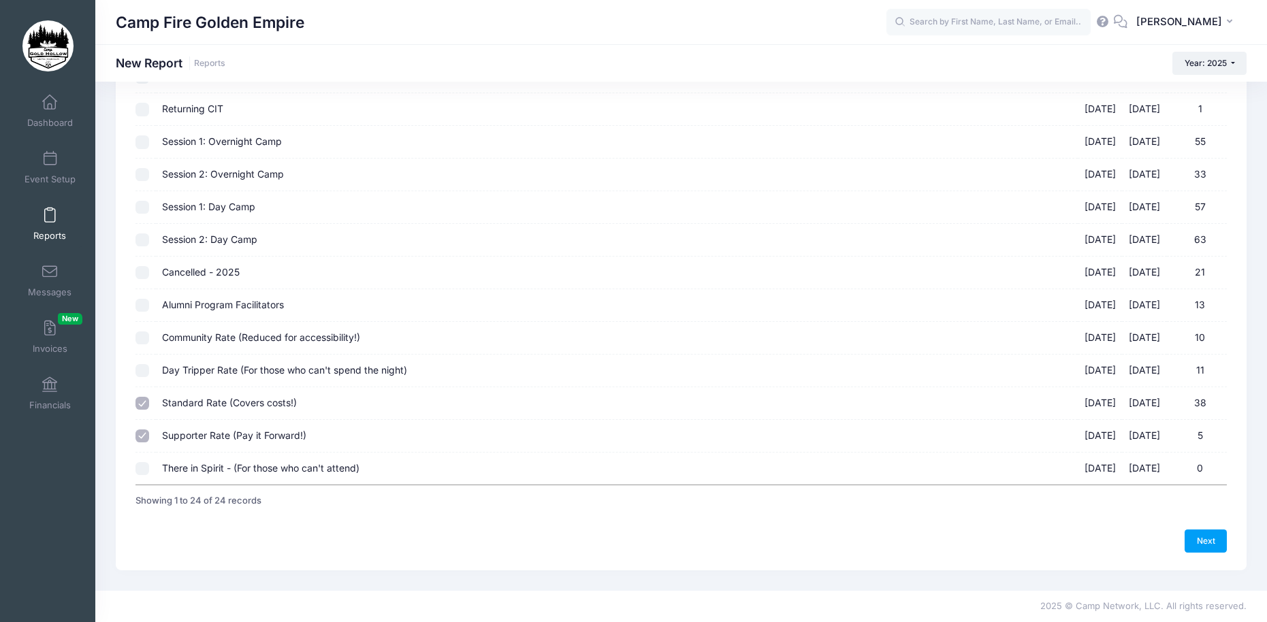
checkbox input "true"
click at [142, 338] on input "Community Rate (Reduced for accessibility!) 09/19/2025 - 09/21/2025 10" at bounding box center [142, 338] width 14 height 14
checkbox input "true"
click at [143, 302] on input "Alumni Program Facilitators 09/19/2025 - 09/21/2025 13" at bounding box center [142, 306] width 14 height 14
checkbox input "true"
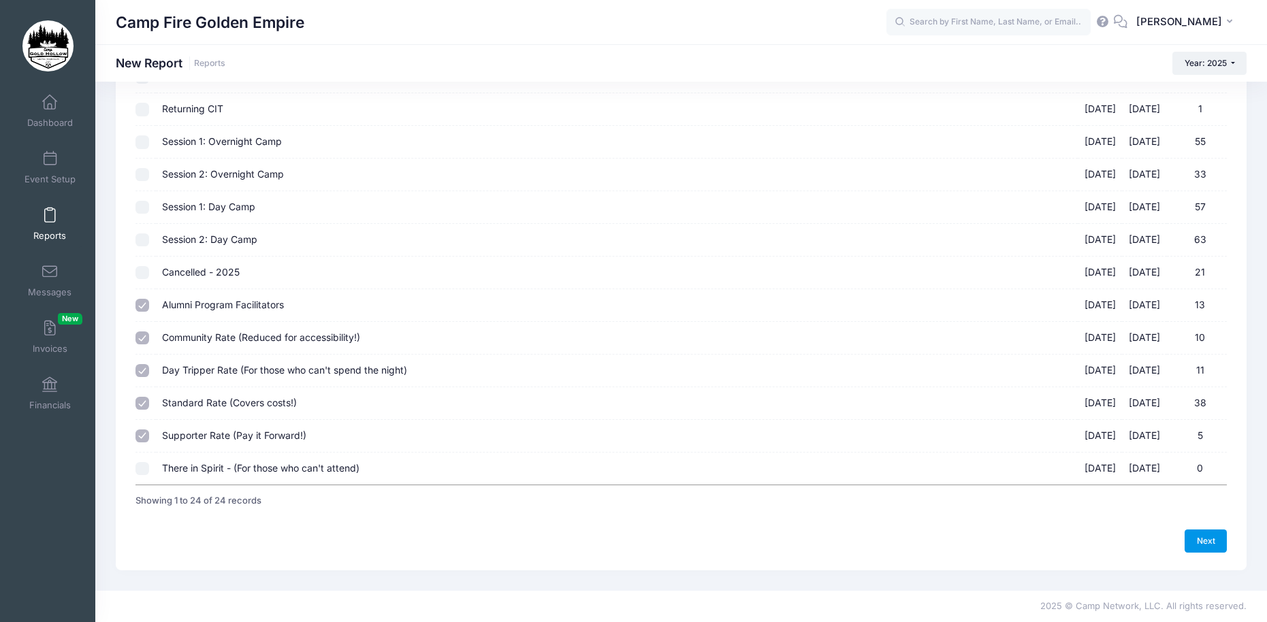
click at [1207, 536] on link "Next" at bounding box center [1205, 541] width 42 height 23
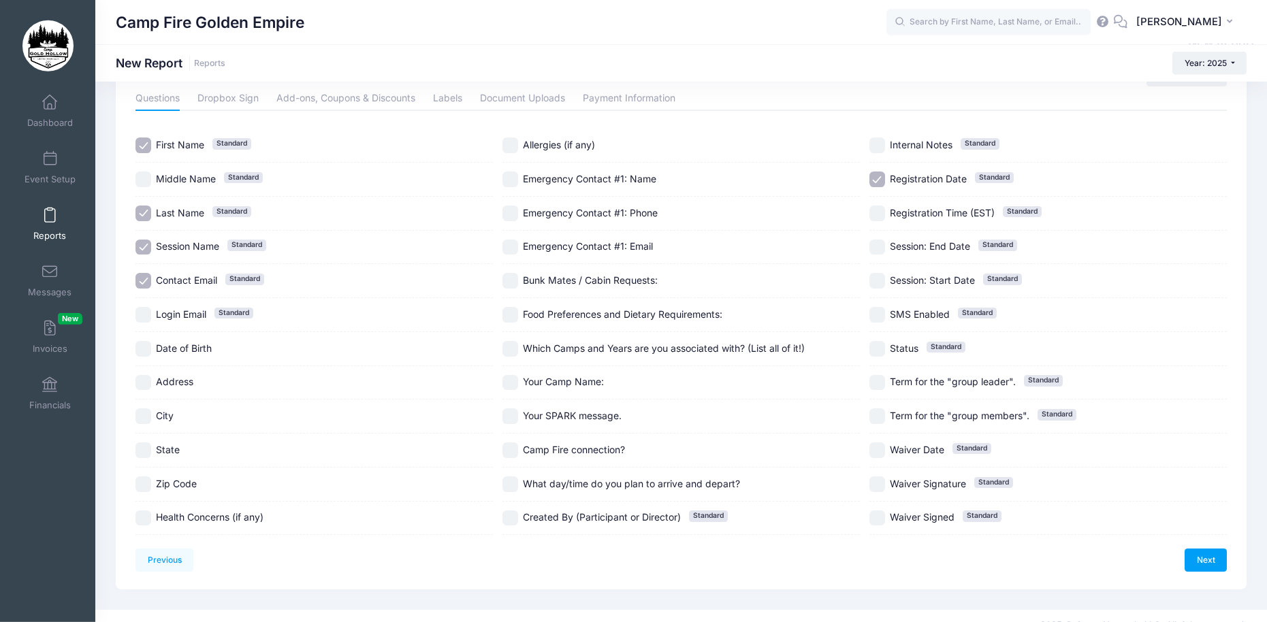
scroll to position [69, 0]
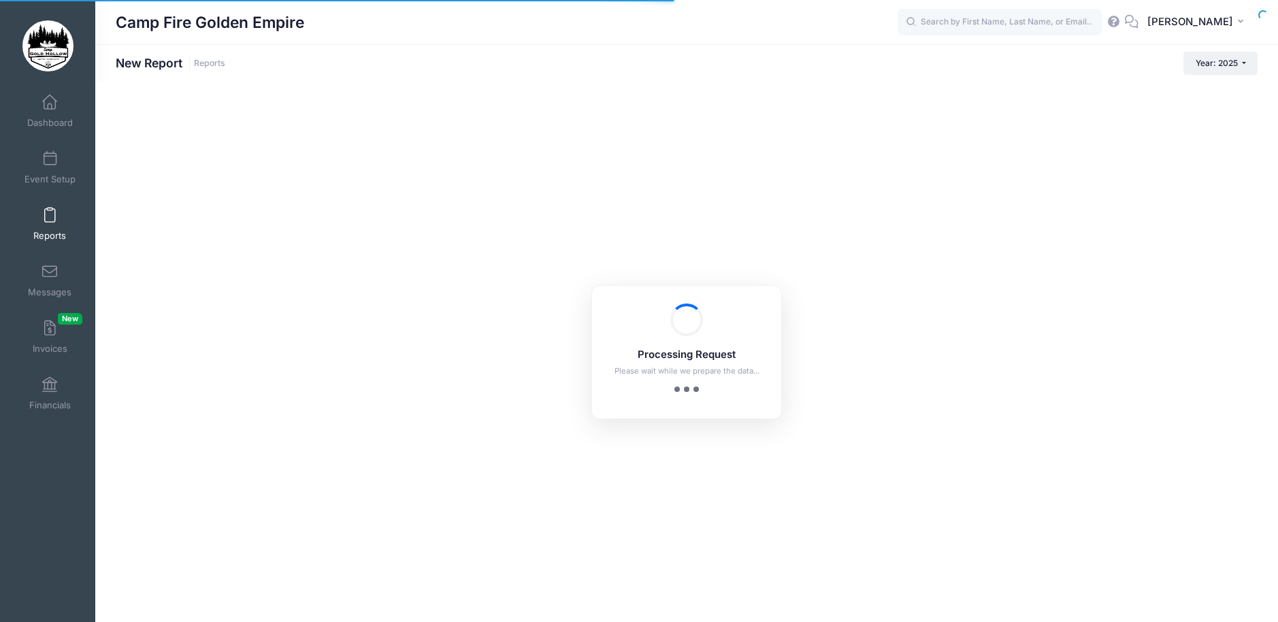
checkbox input "true"
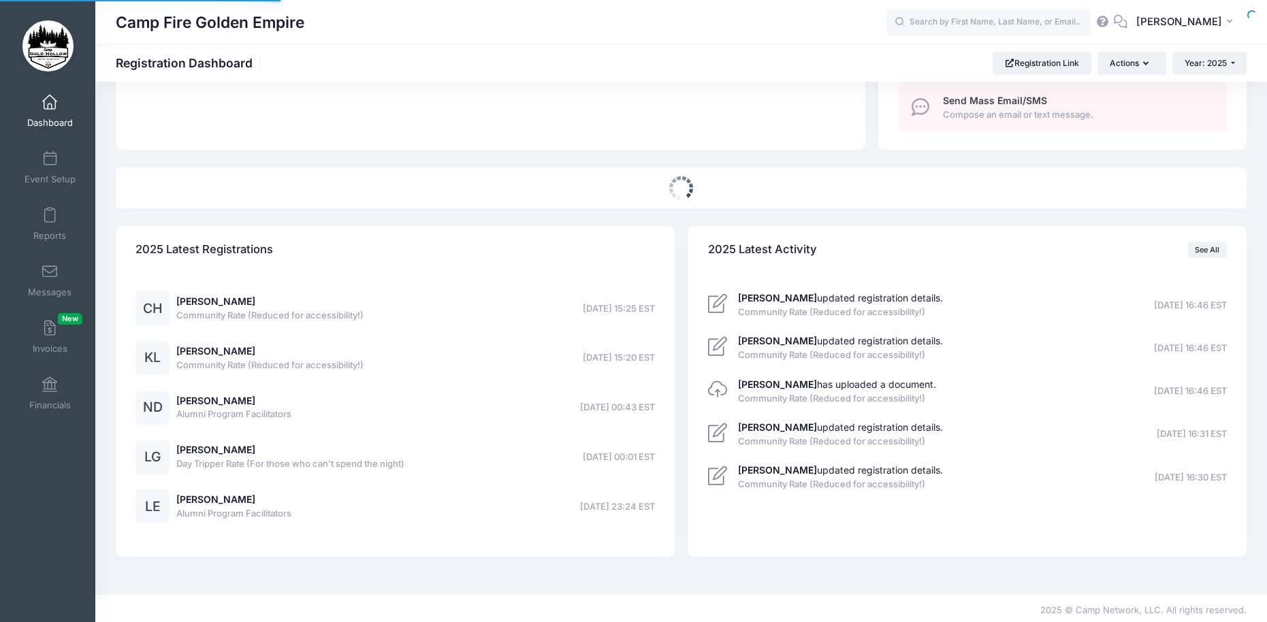
select select
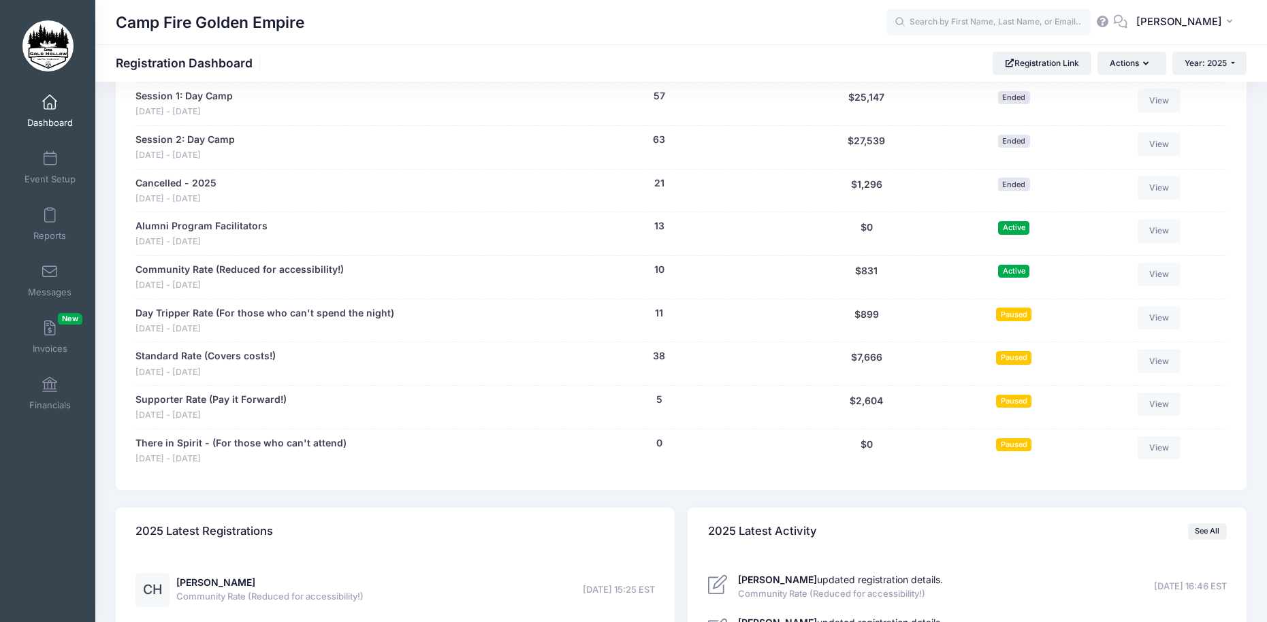
scroll to position [1337, 0]
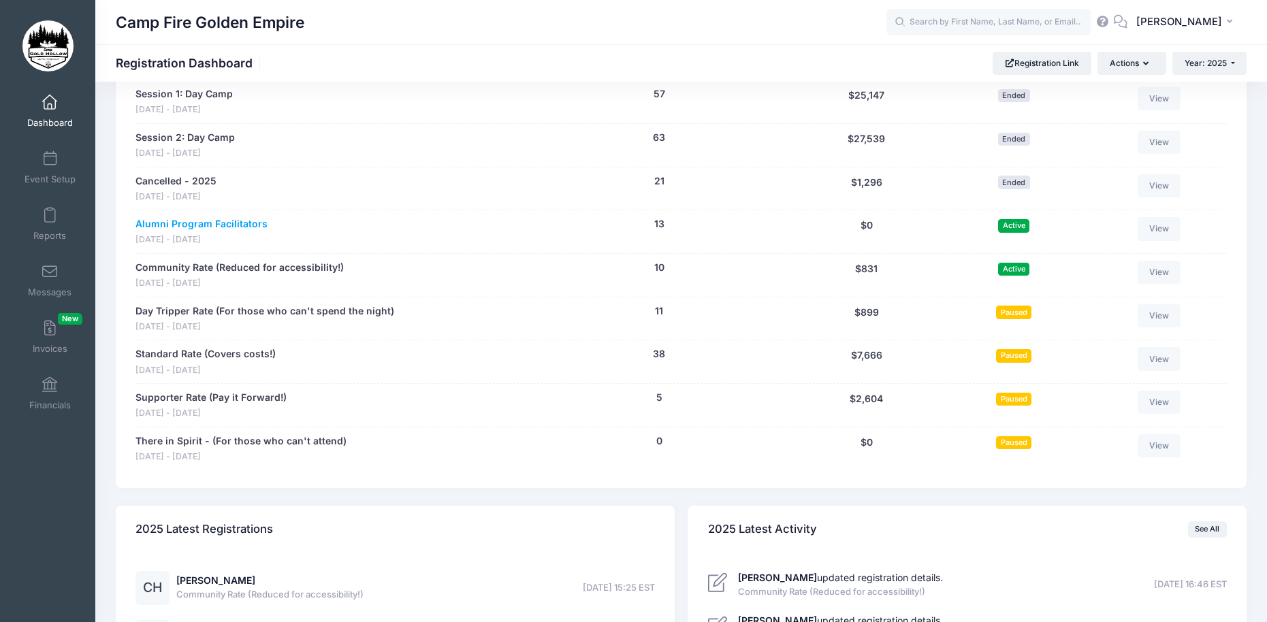
click at [178, 223] on link "Alumni Program Facilitators" at bounding box center [201, 224] width 132 height 14
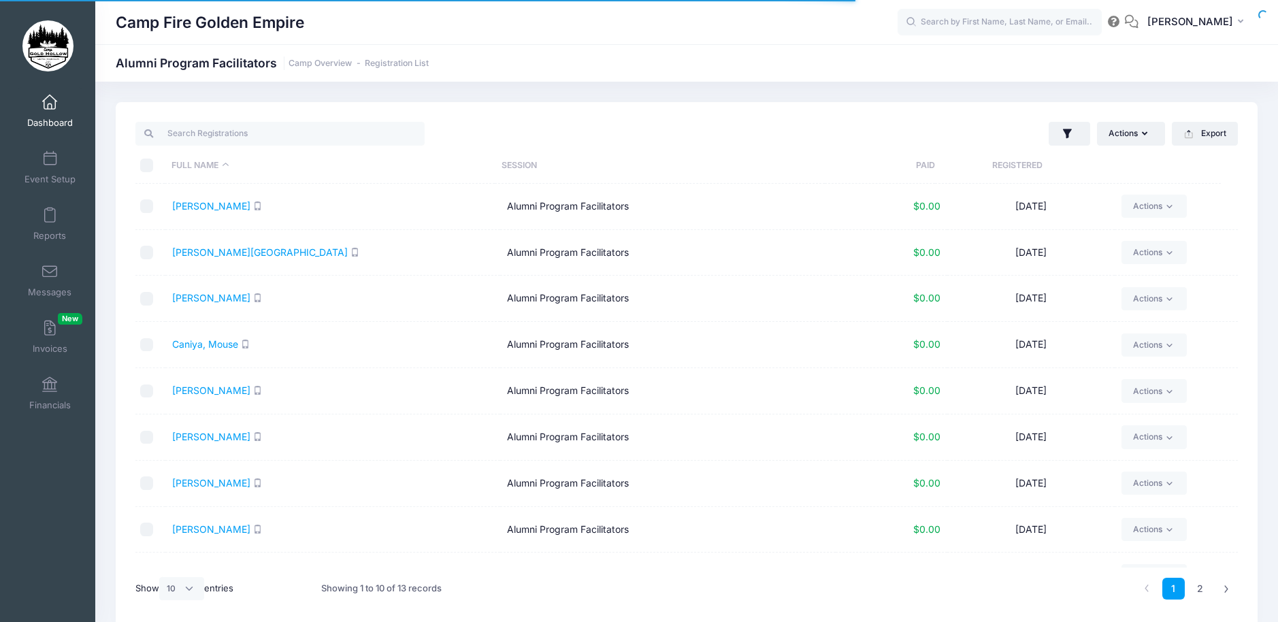
select select "10"
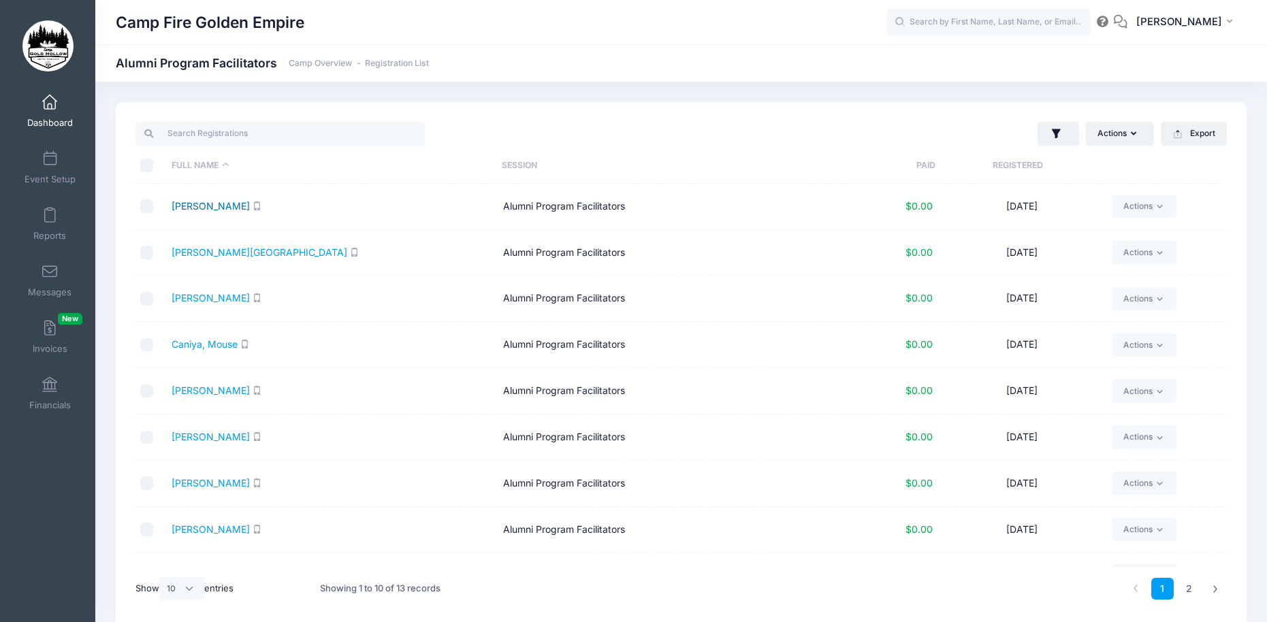
click at [208, 204] on link "[PERSON_NAME]" at bounding box center [211, 206] width 78 height 12
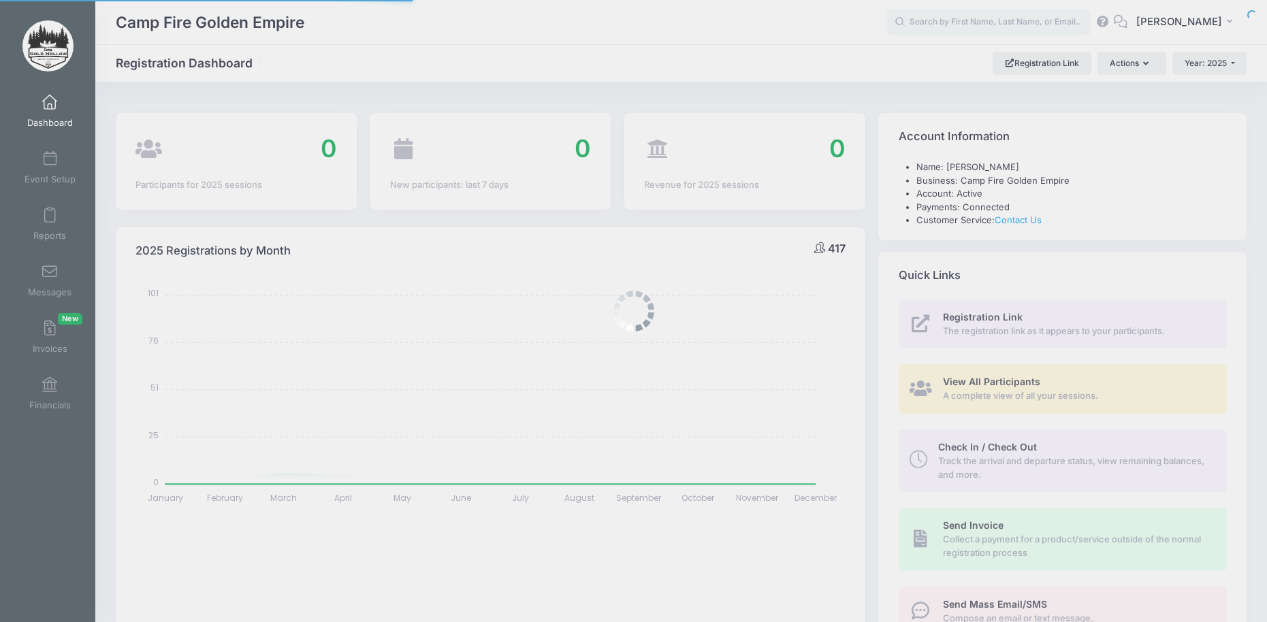
select select
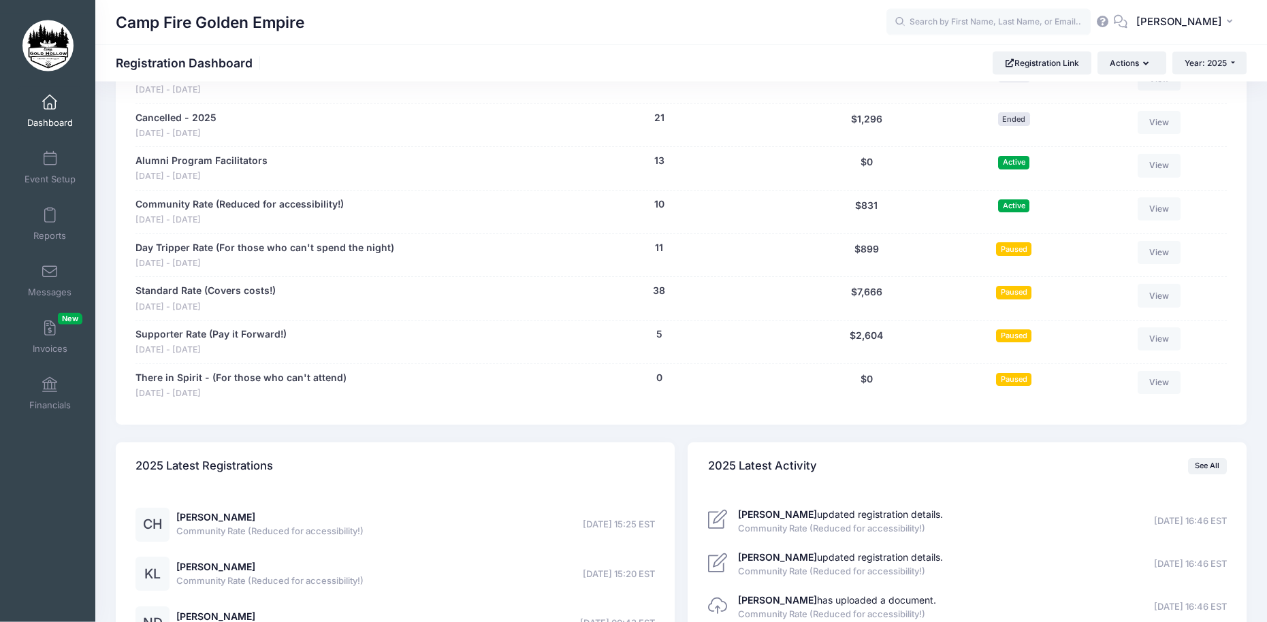
scroll to position [1406, 0]
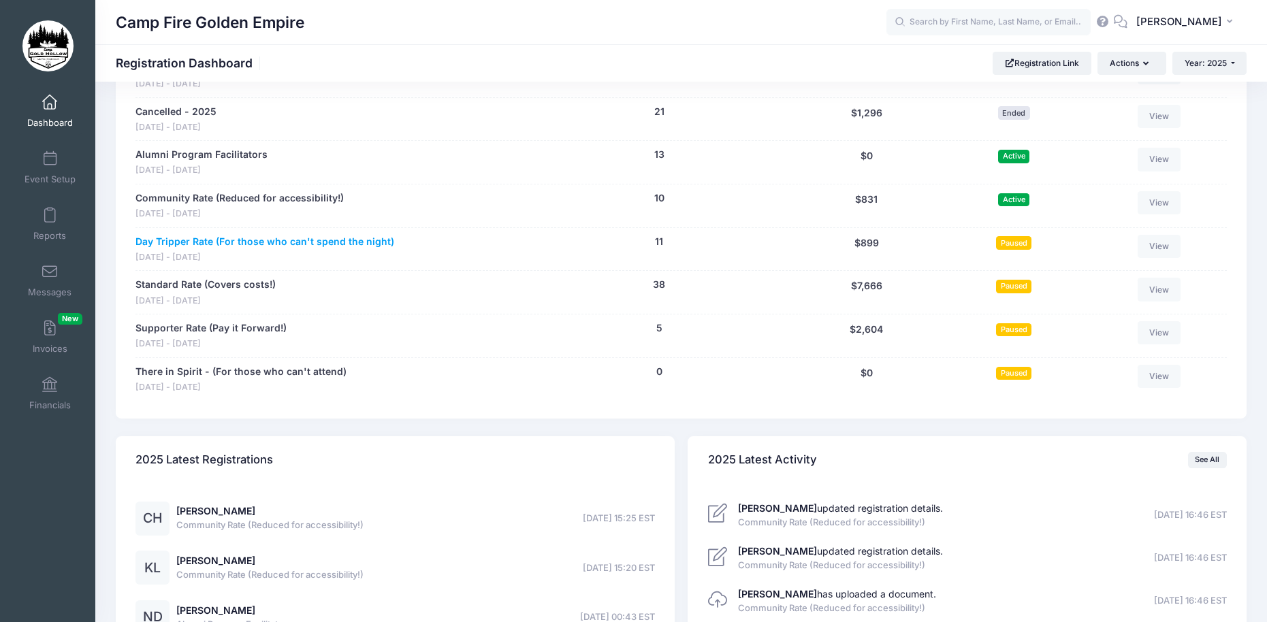
click at [183, 240] on link "Day Tripper Rate (For those who can't spend the night)" at bounding box center [264, 242] width 259 height 14
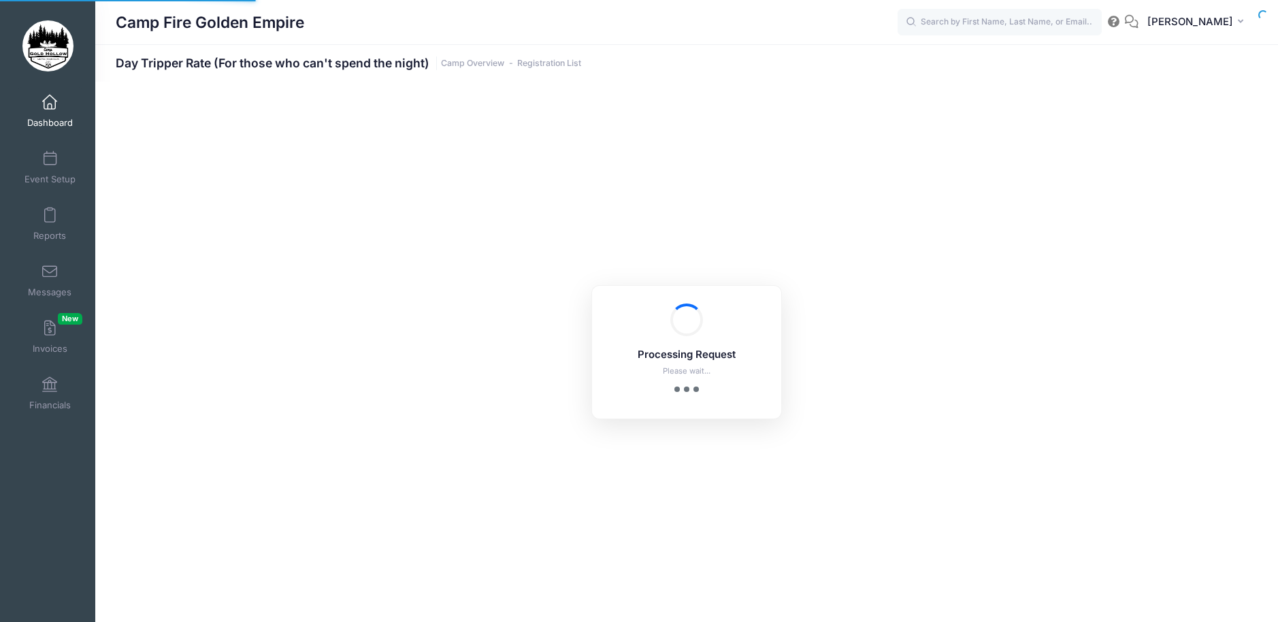
select select "10"
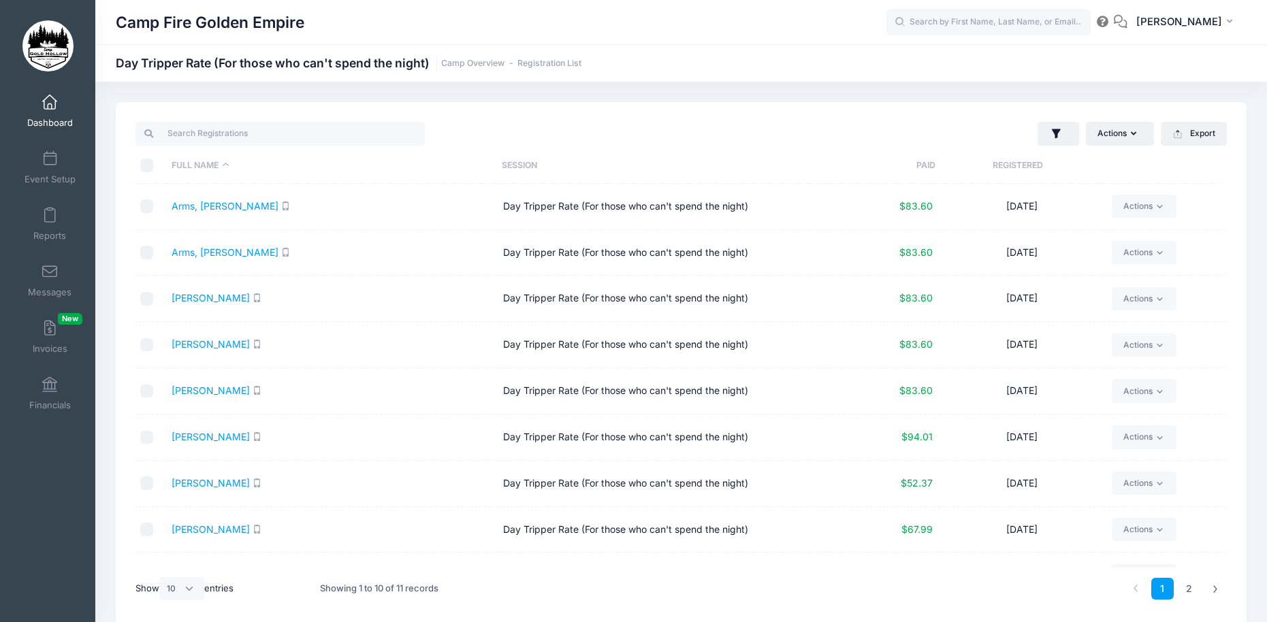
scroll to position [65, 0]
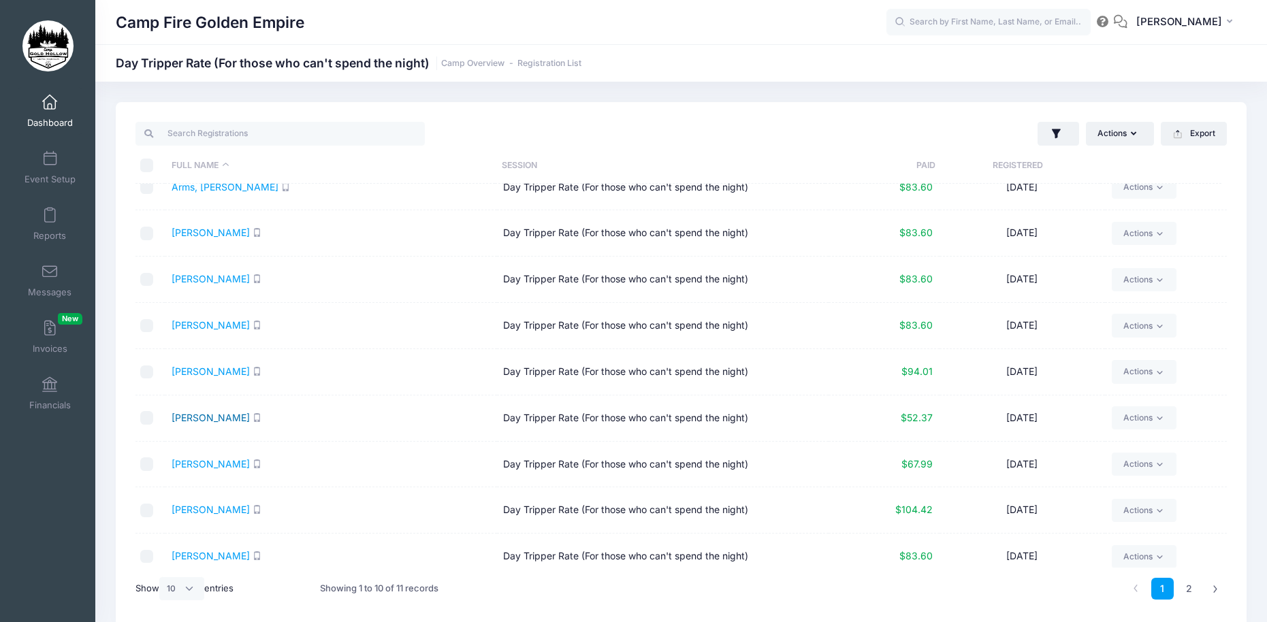
click at [210, 415] on link "Korcz, Susan" at bounding box center [211, 418] width 78 height 12
click at [49, 231] on span "Reports" at bounding box center [49, 236] width 33 height 12
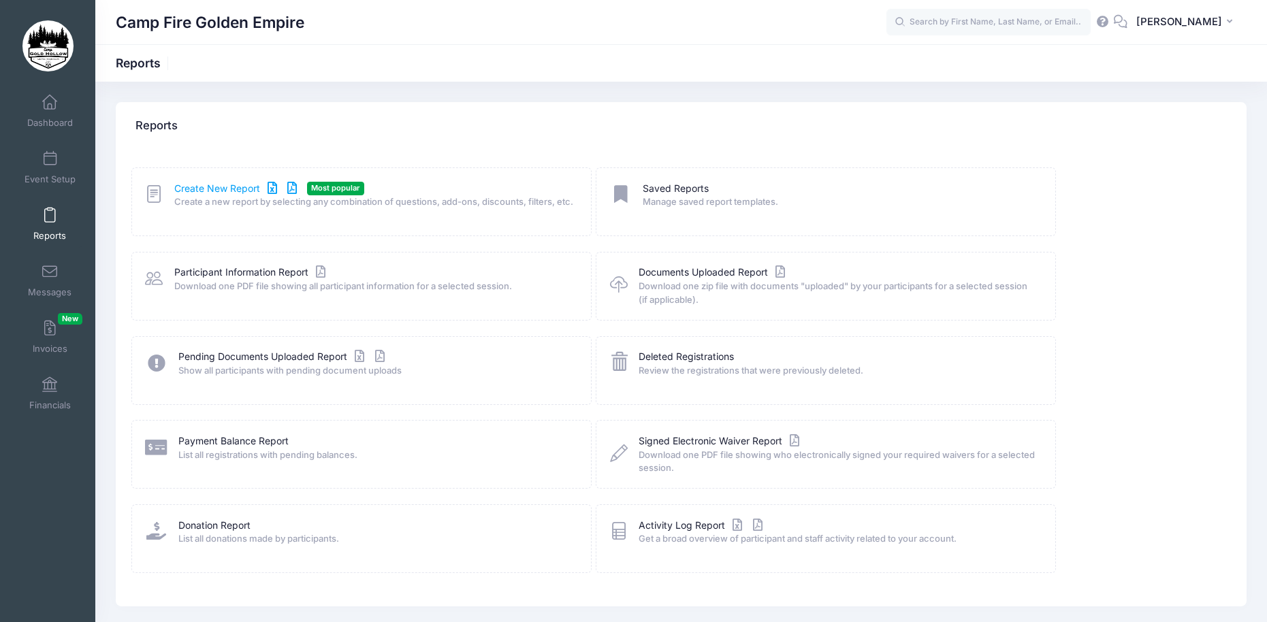
click at [203, 184] on link "Create New Report" at bounding box center [237, 189] width 127 height 14
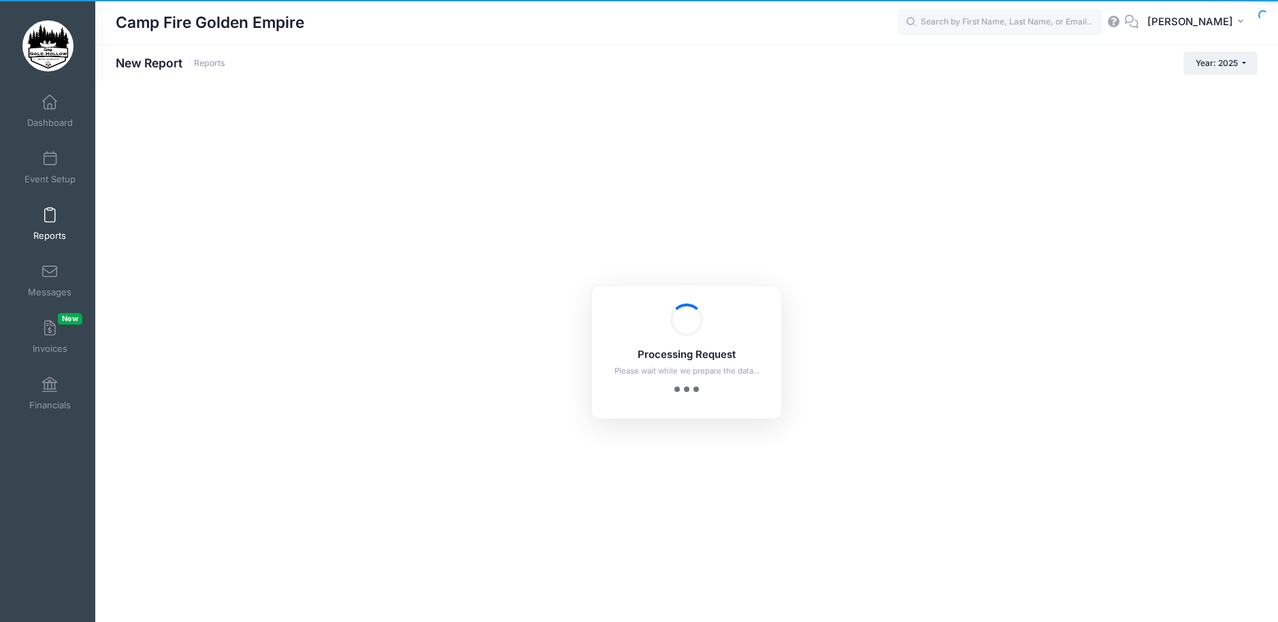
checkbox input "true"
